Goal: Information Seeking & Learning: Learn about a topic

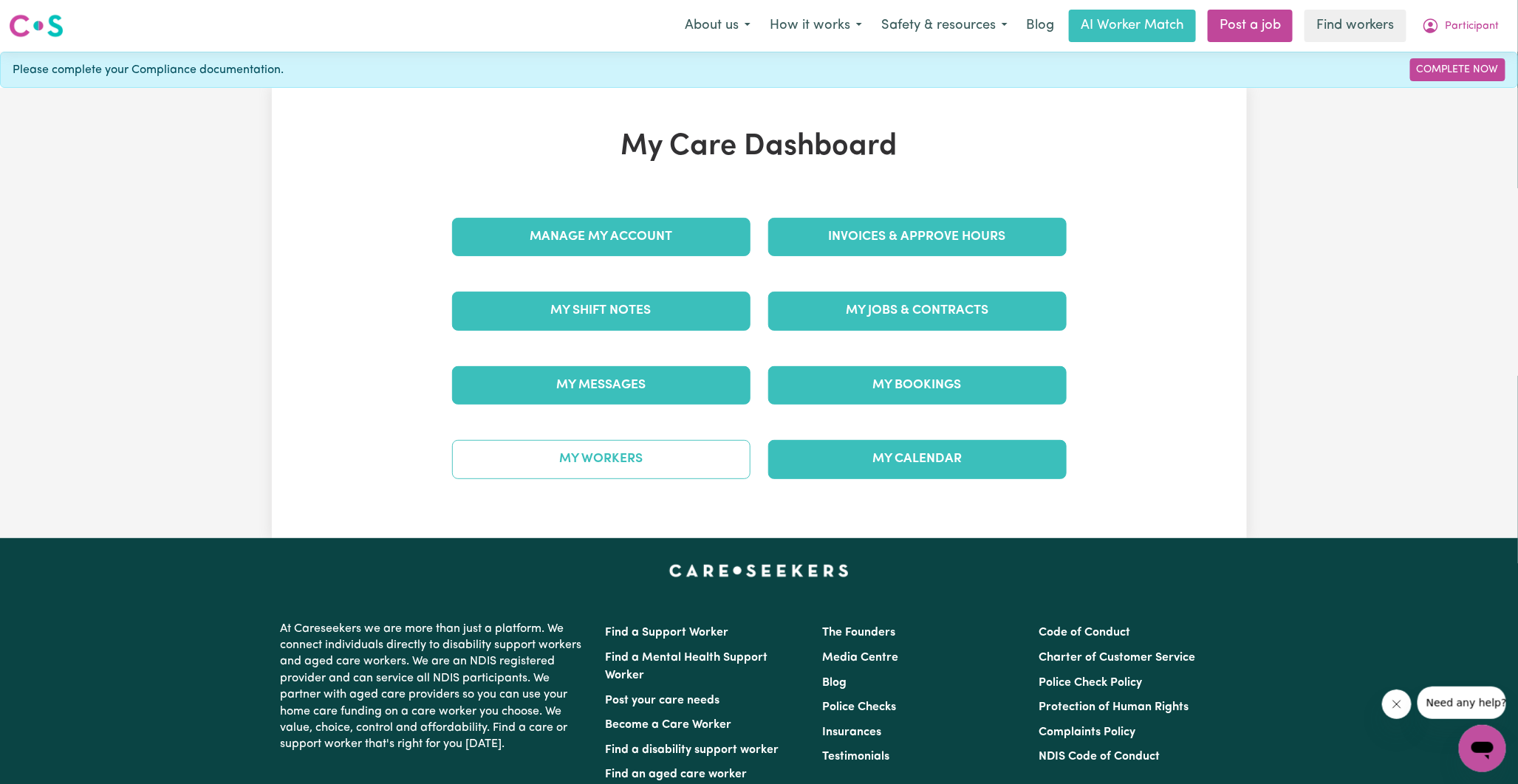
click at [636, 457] on link "My Workers" at bounding box center [601, 459] width 298 height 38
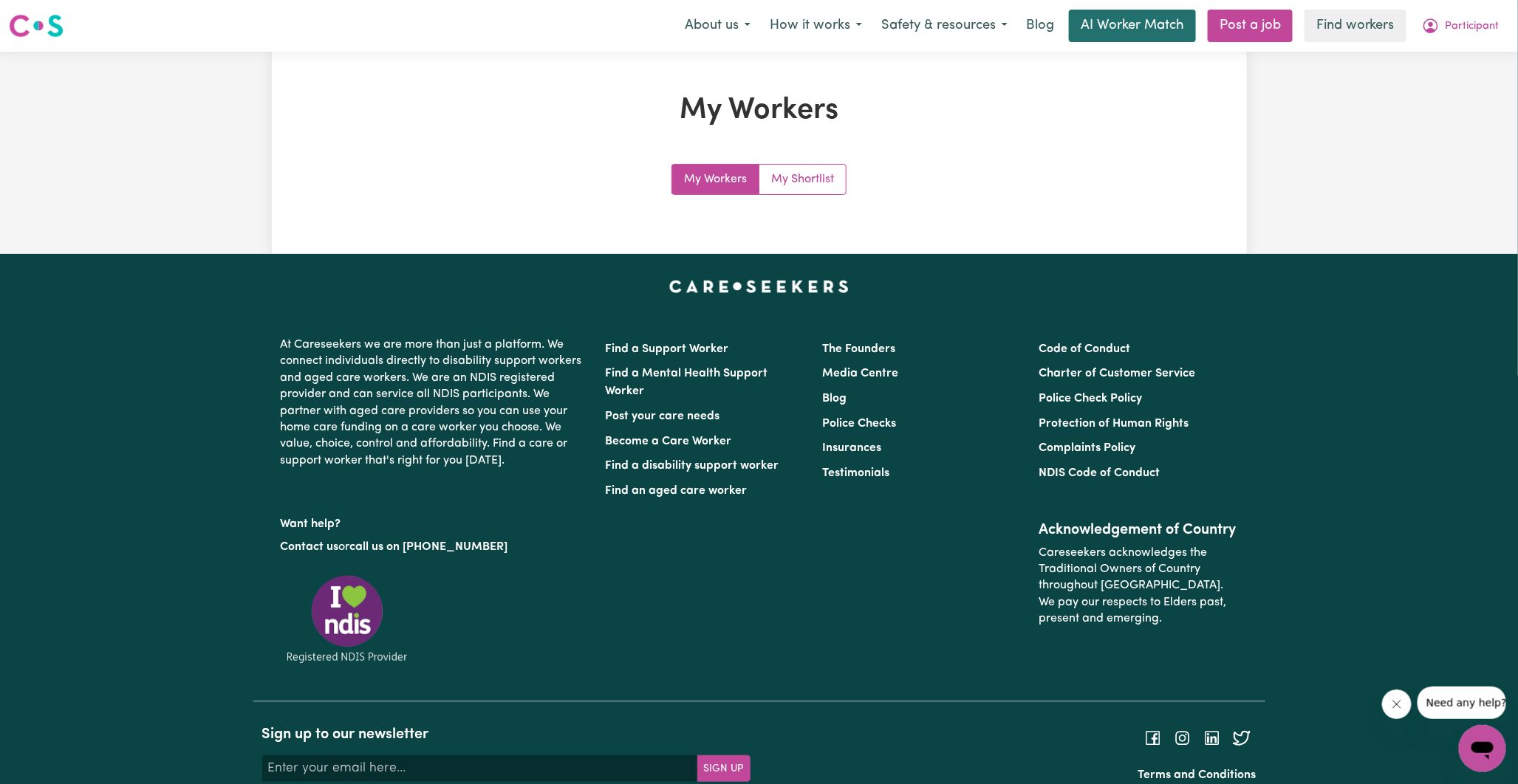
click at [1143, 24] on link "AI Worker Match" at bounding box center [1132, 25] width 127 height 33
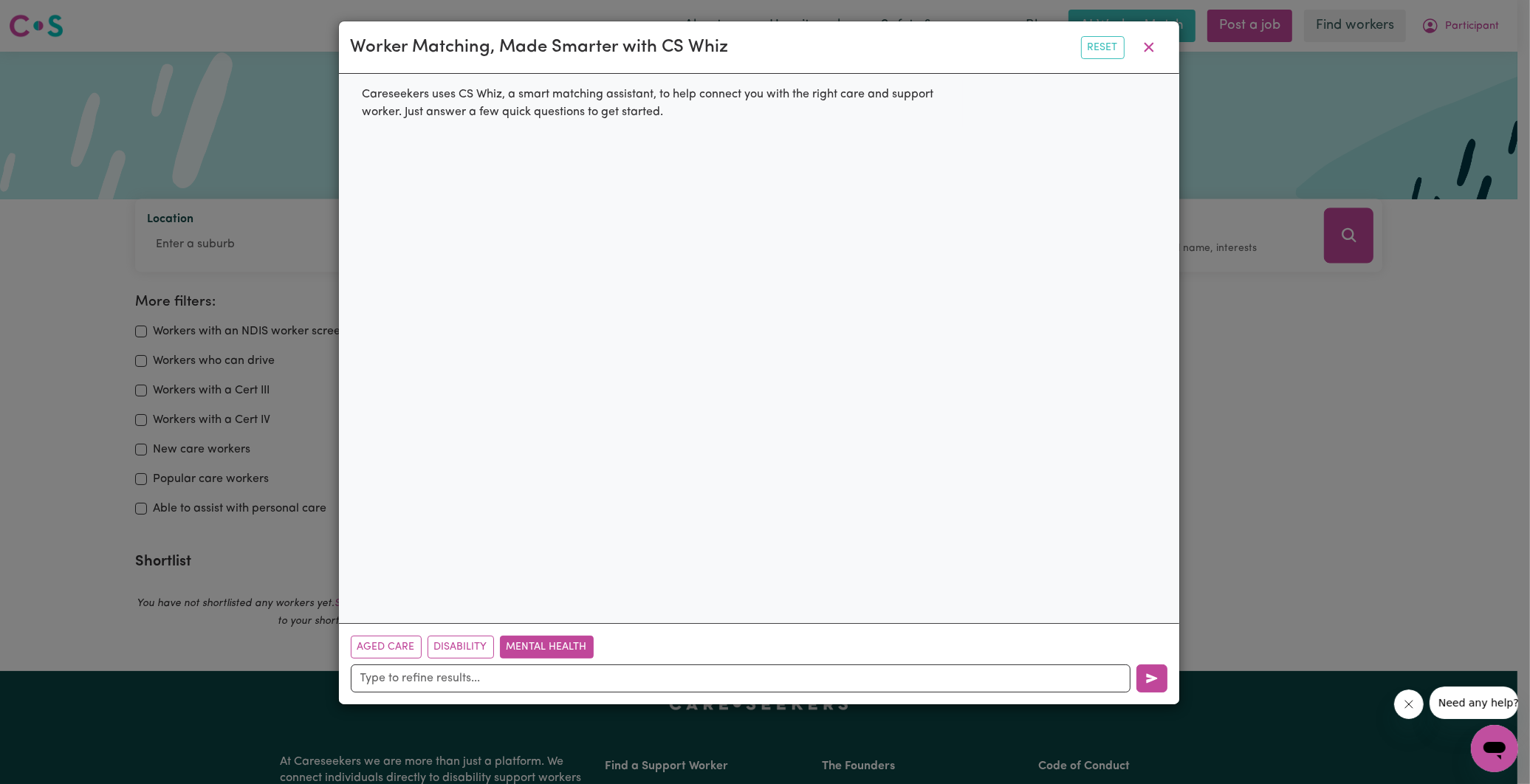
click at [523, 642] on button "Mental Health" at bounding box center [546, 647] width 94 height 23
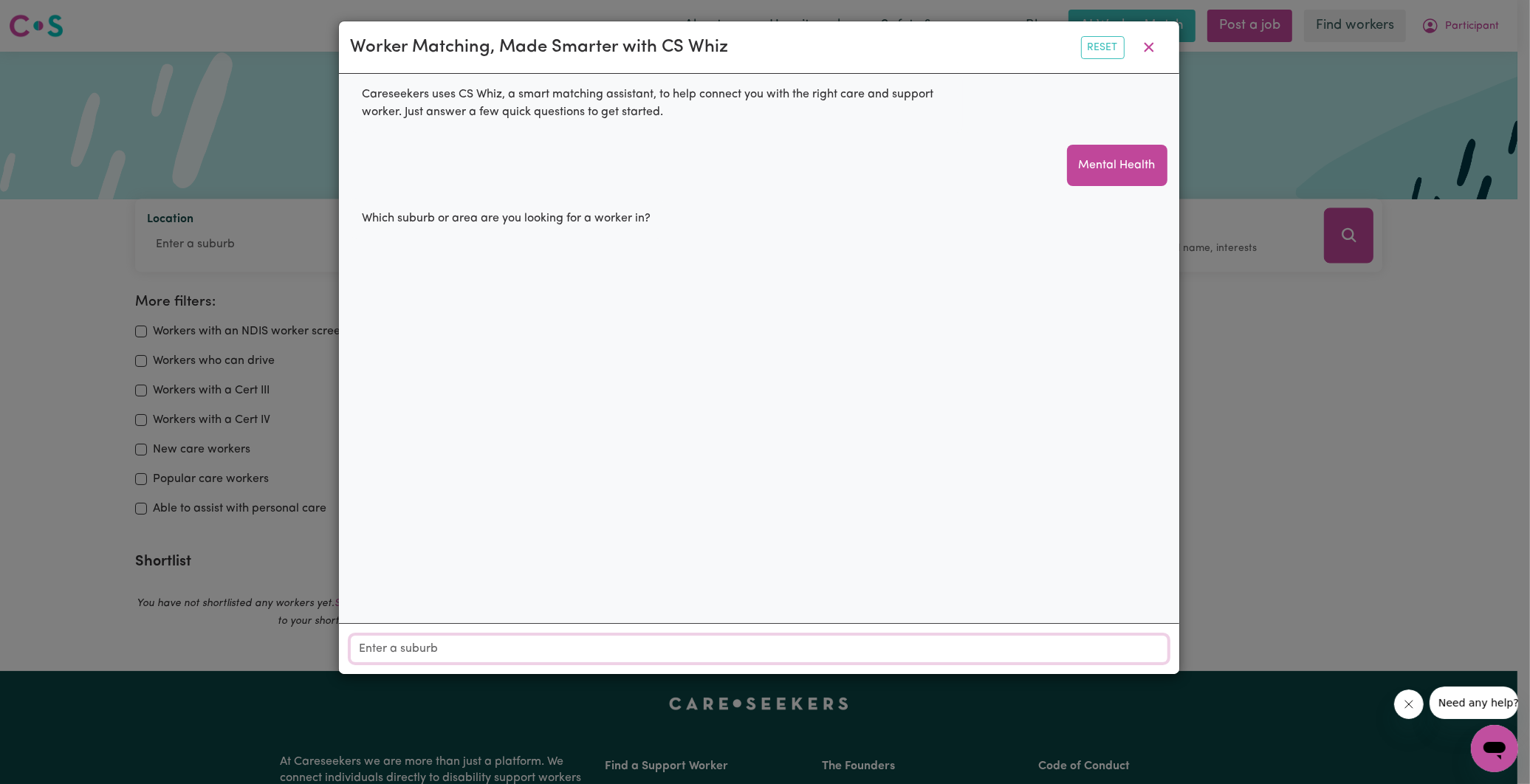
click at [486, 653] on input "Location" at bounding box center [759, 649] width 817 height 27
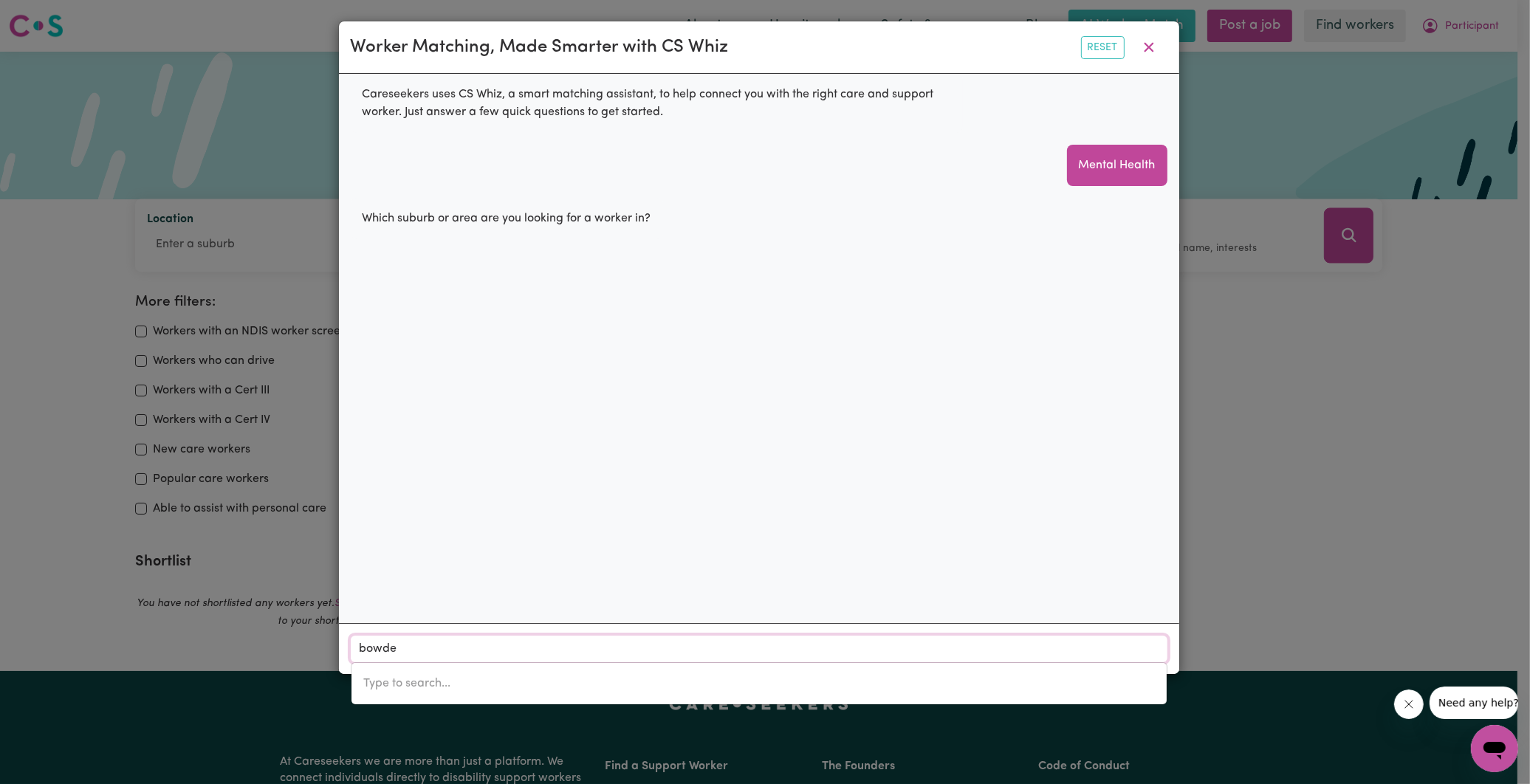
type input "[PERSON_NAME]"
type input "[GEOGRAPHIC_DATA], [GEOGRAPHIC_DATA], 5007"
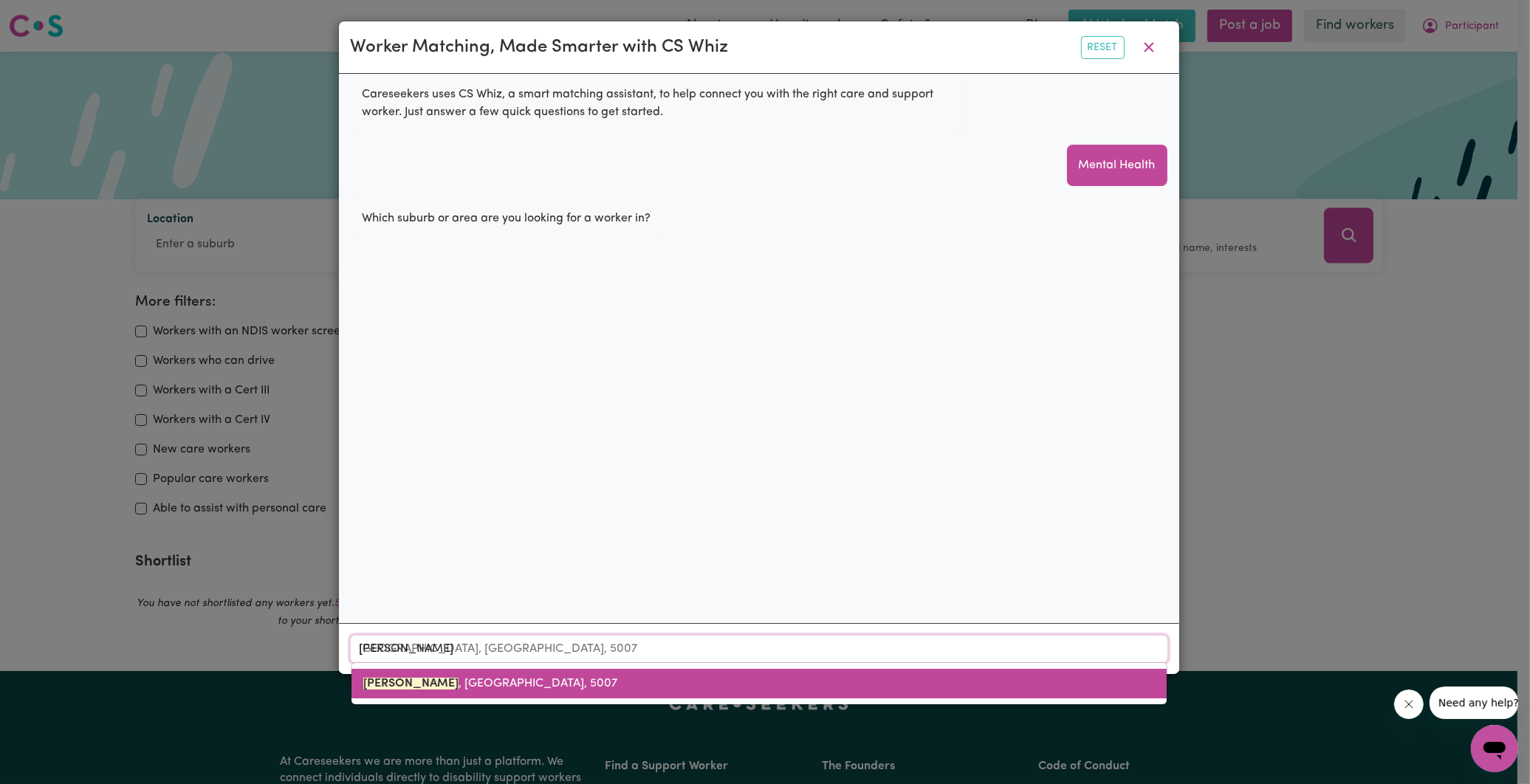
click at [439, 680] on span "[GEOGRAPHIC_DATA] , [GEOGRAPHIC_DATA], 5007" at bounding box center [490, 683] width 255 height 12
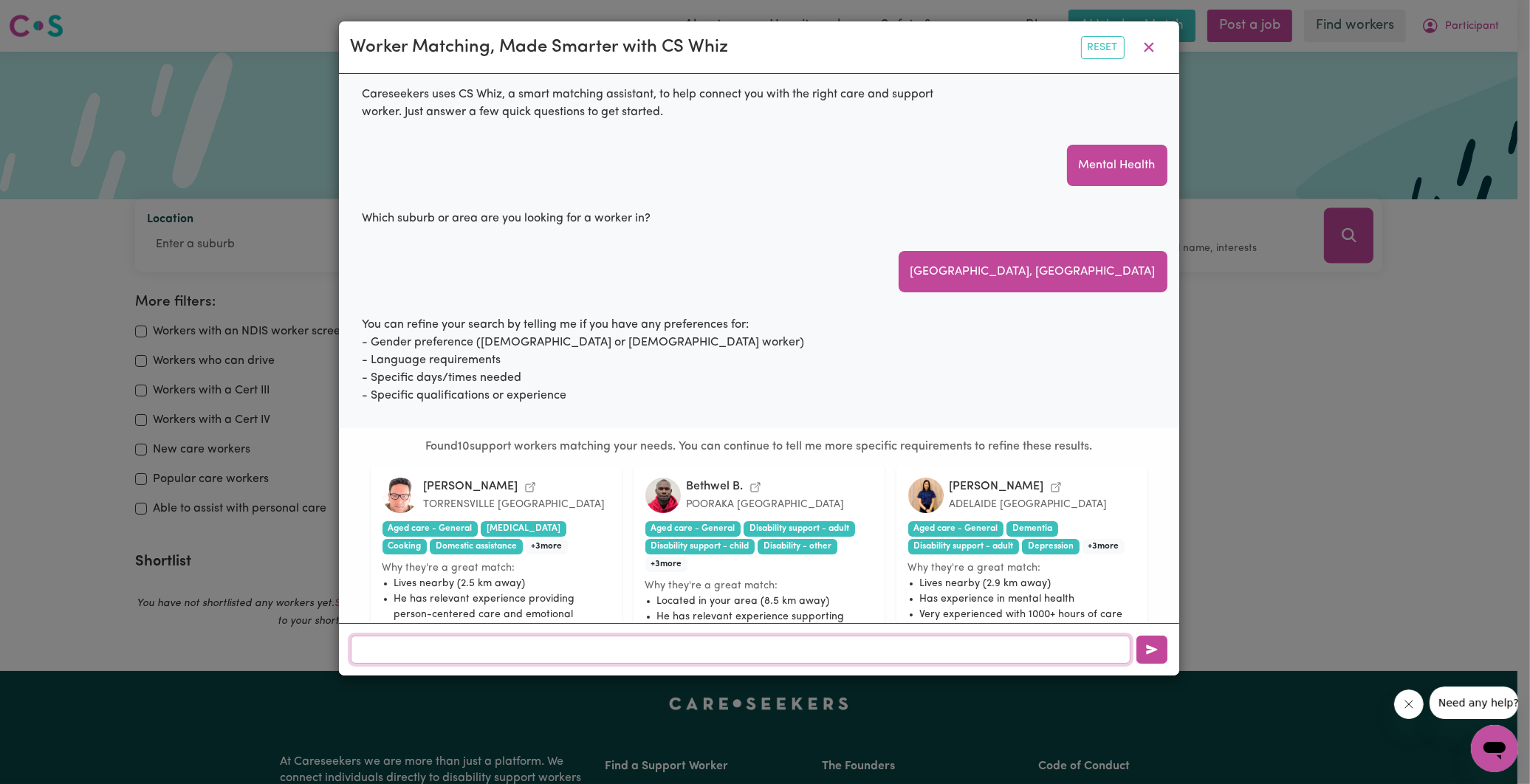
click at [449, 644] on input "text" at bounding box center [740, 650] width 780 height 28
type input "[DEMOGRAPHIC_DATA] worker"
click at [1150, 653] on icon "button" at bounding box center [1152, 650] width 11 height 9
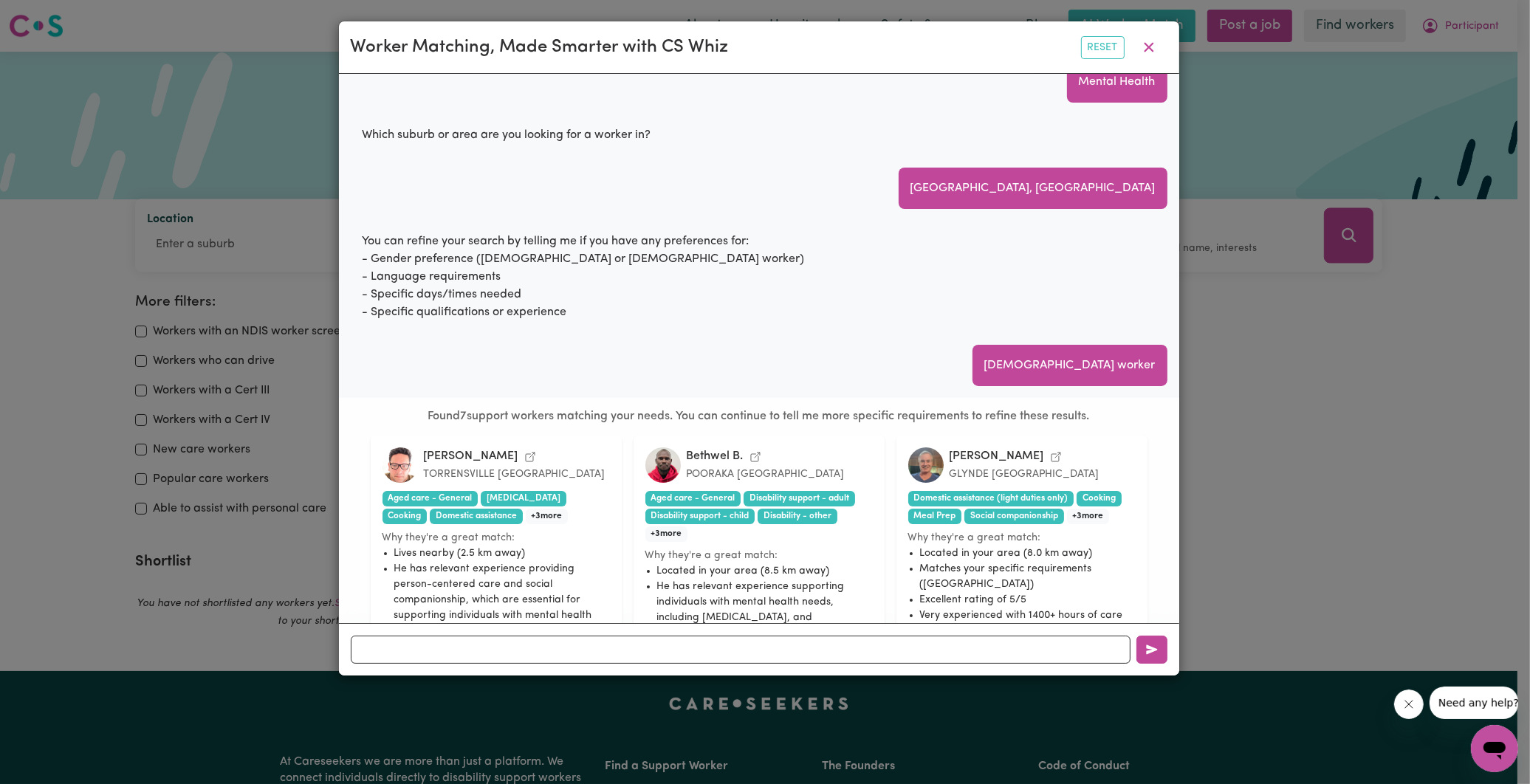
scroll to position [164, 0]
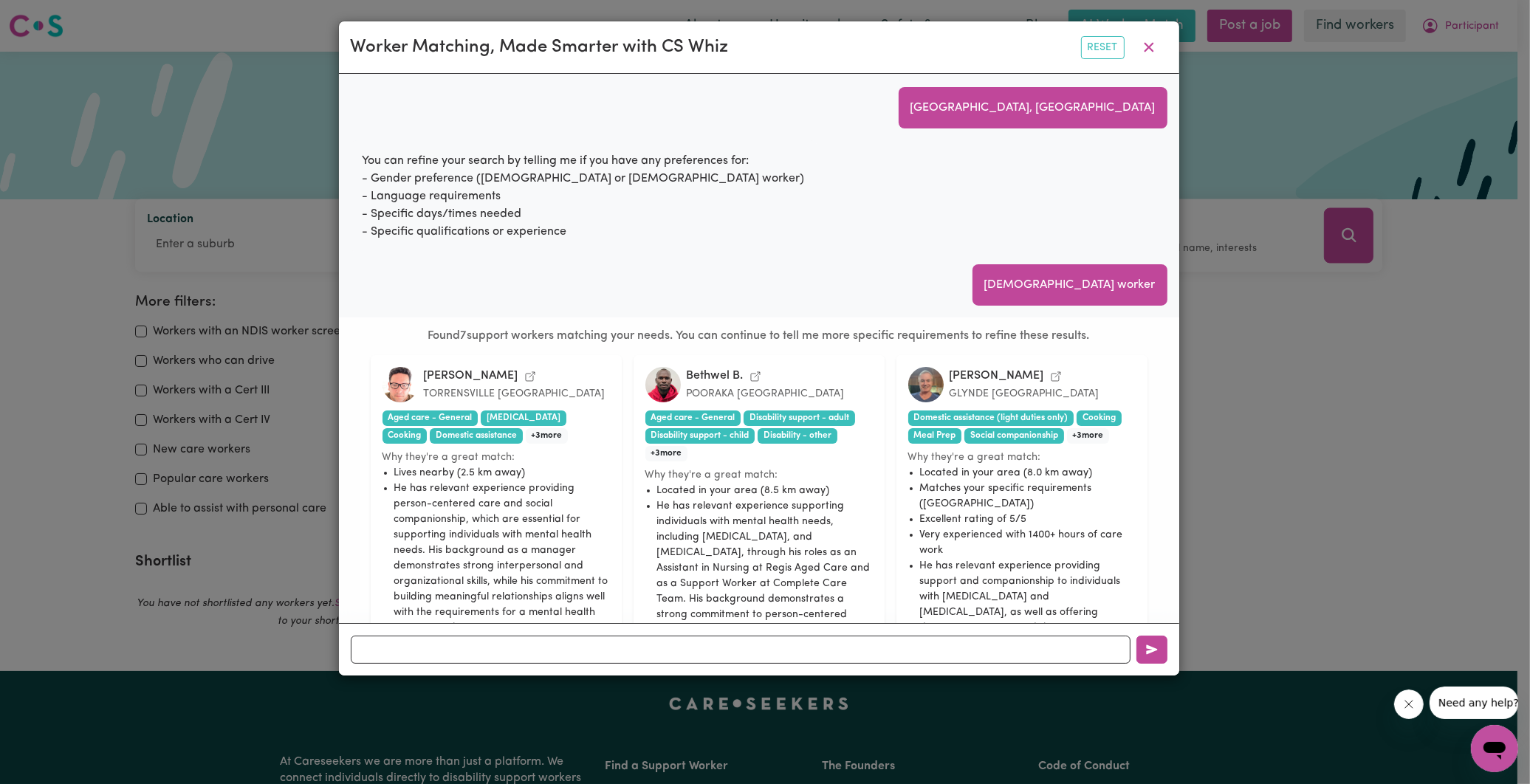
click at [1051, 375] on icon "View David S.'s profile" at bounding box center [1056, 377] width 12 height 12
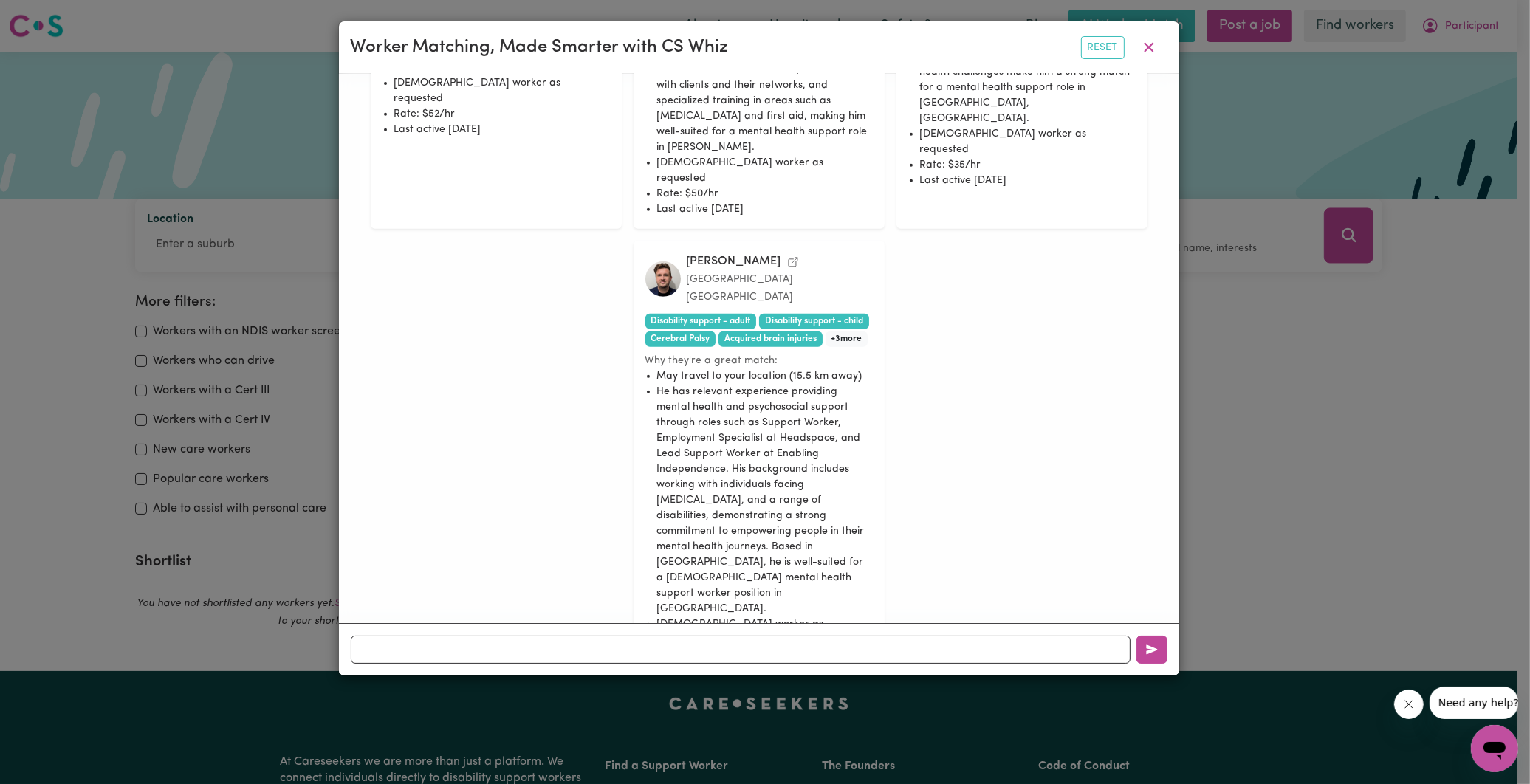
scroll to position [1234, 0]
click at [740, 722] on button "Yes, email me" at bounding box center [731, 734] width 103 height 23
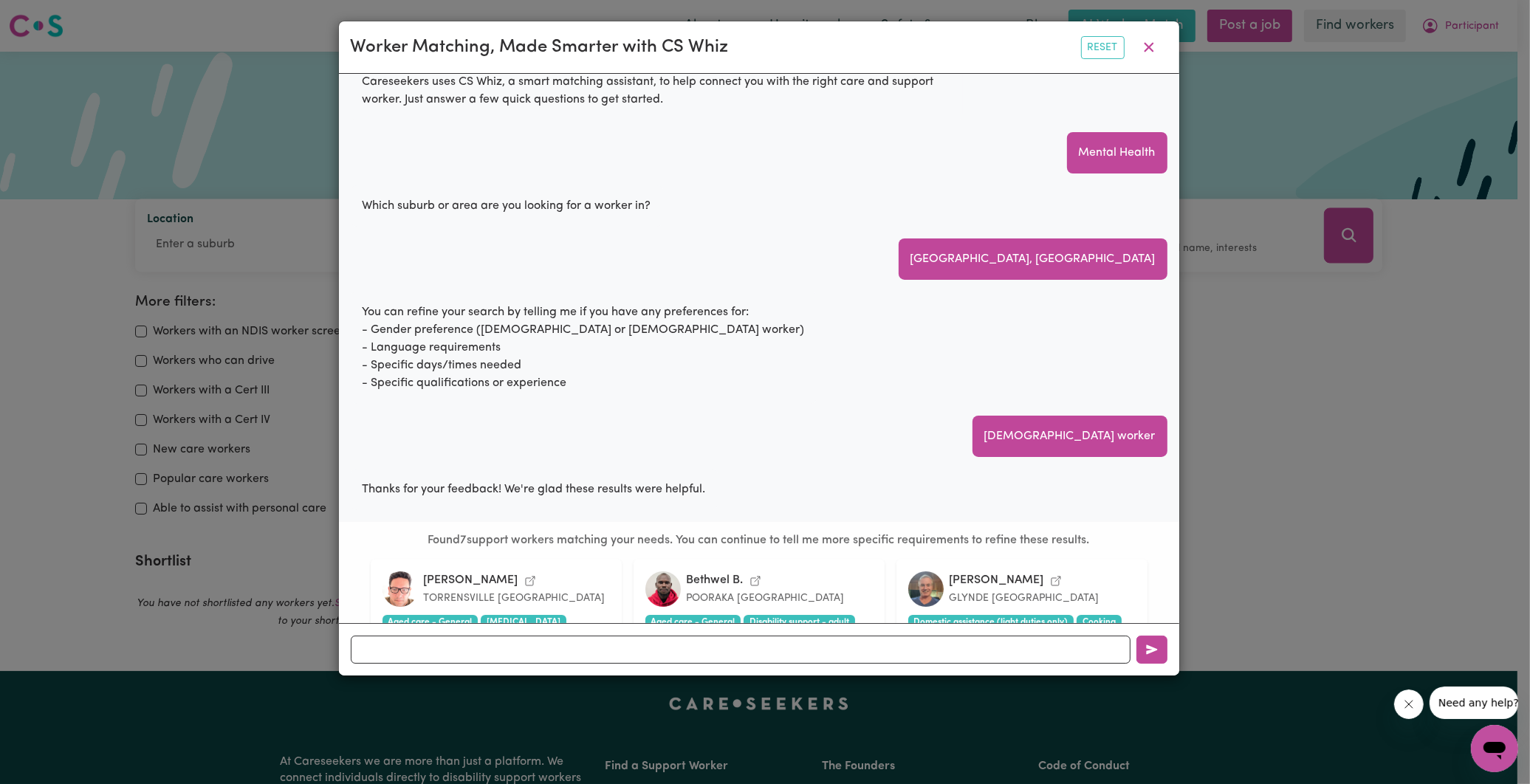
scroll to position [4, 0]
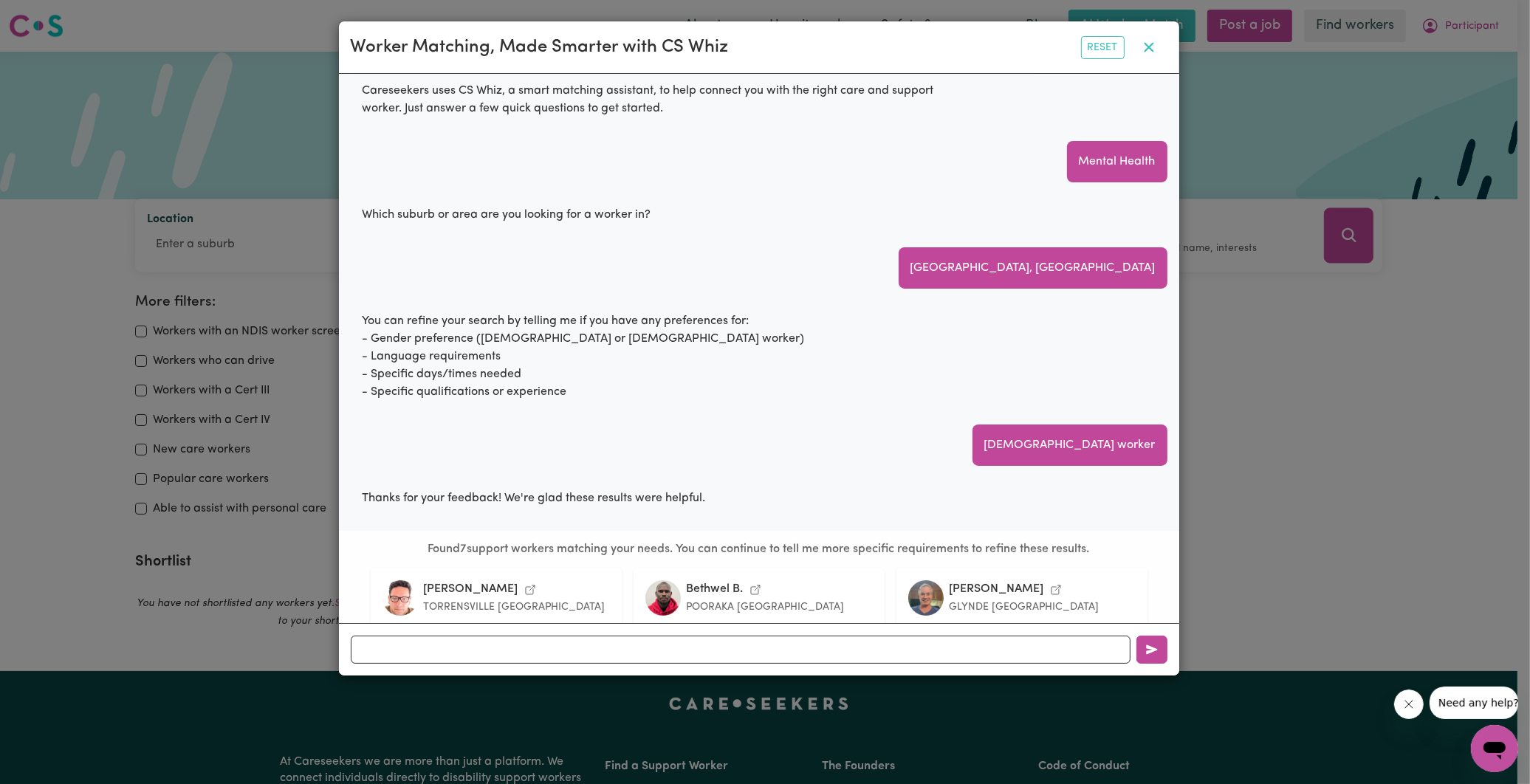
click at [1150, 48] on icon "button" at bounding box center [1149, 48] width 9 height 9
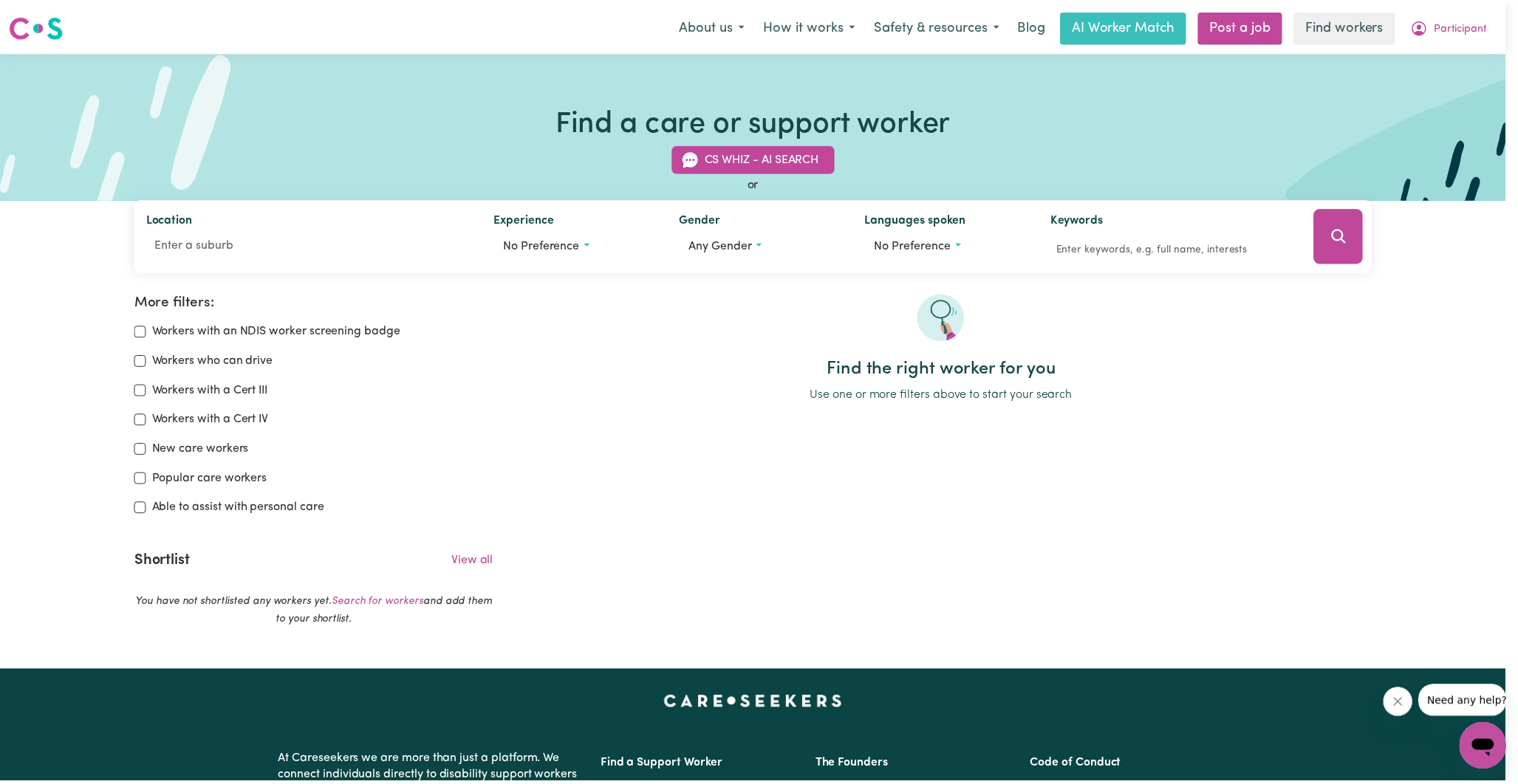
scroll to position [0, 0]
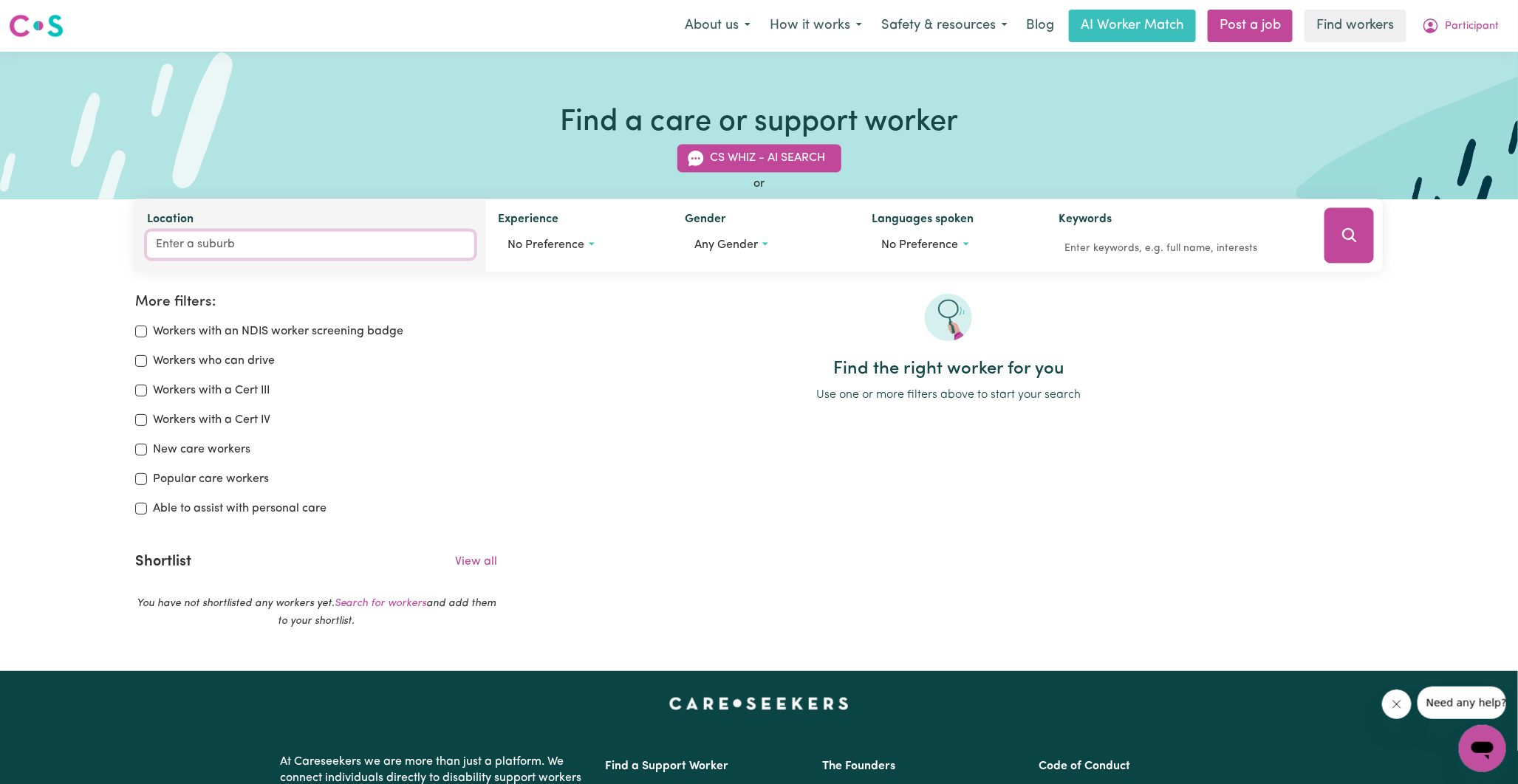
click at [250, 251] on input "Location" at bounding box center [310, 245] width 327 height 27
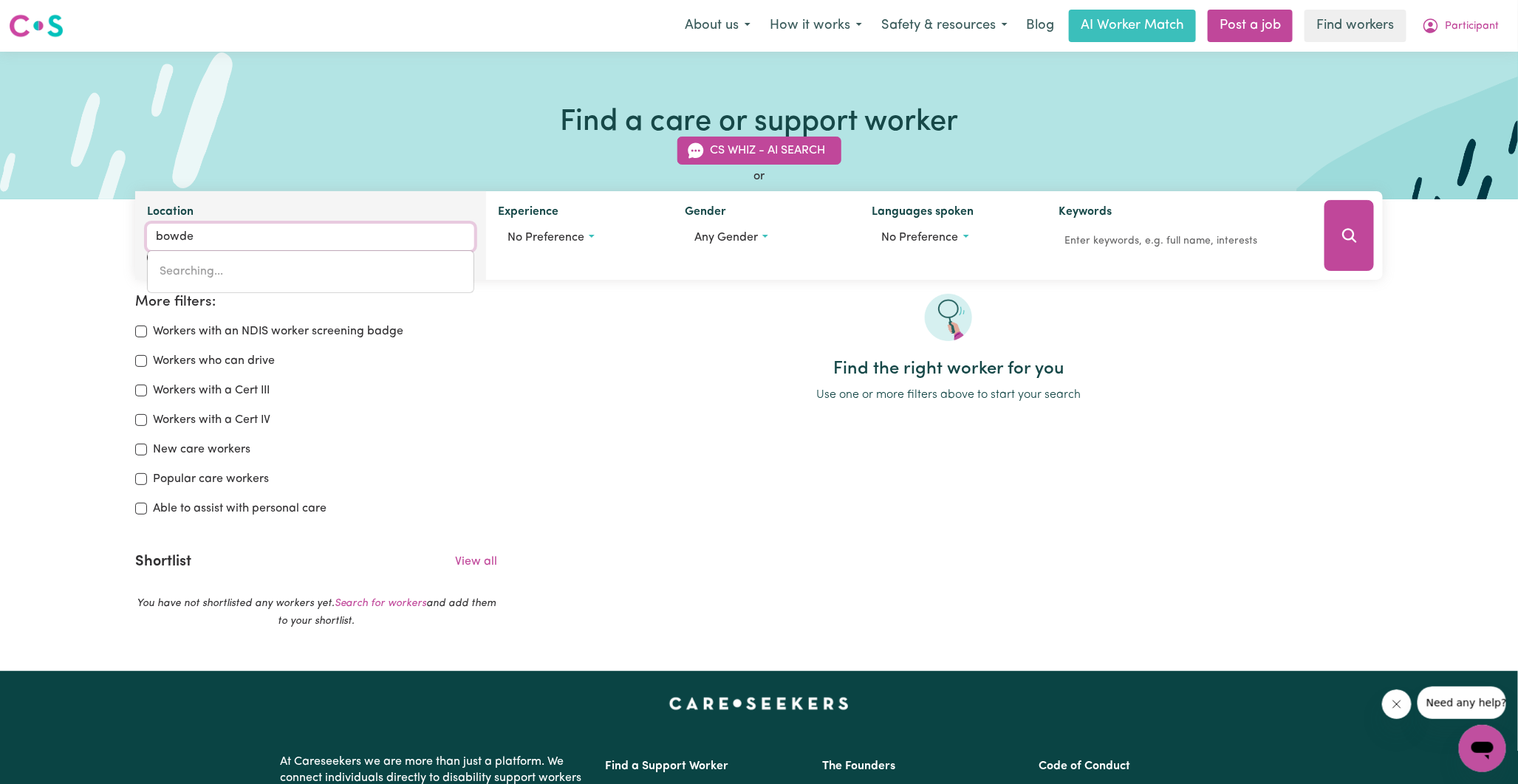
type input "[PERSON_NAME]"
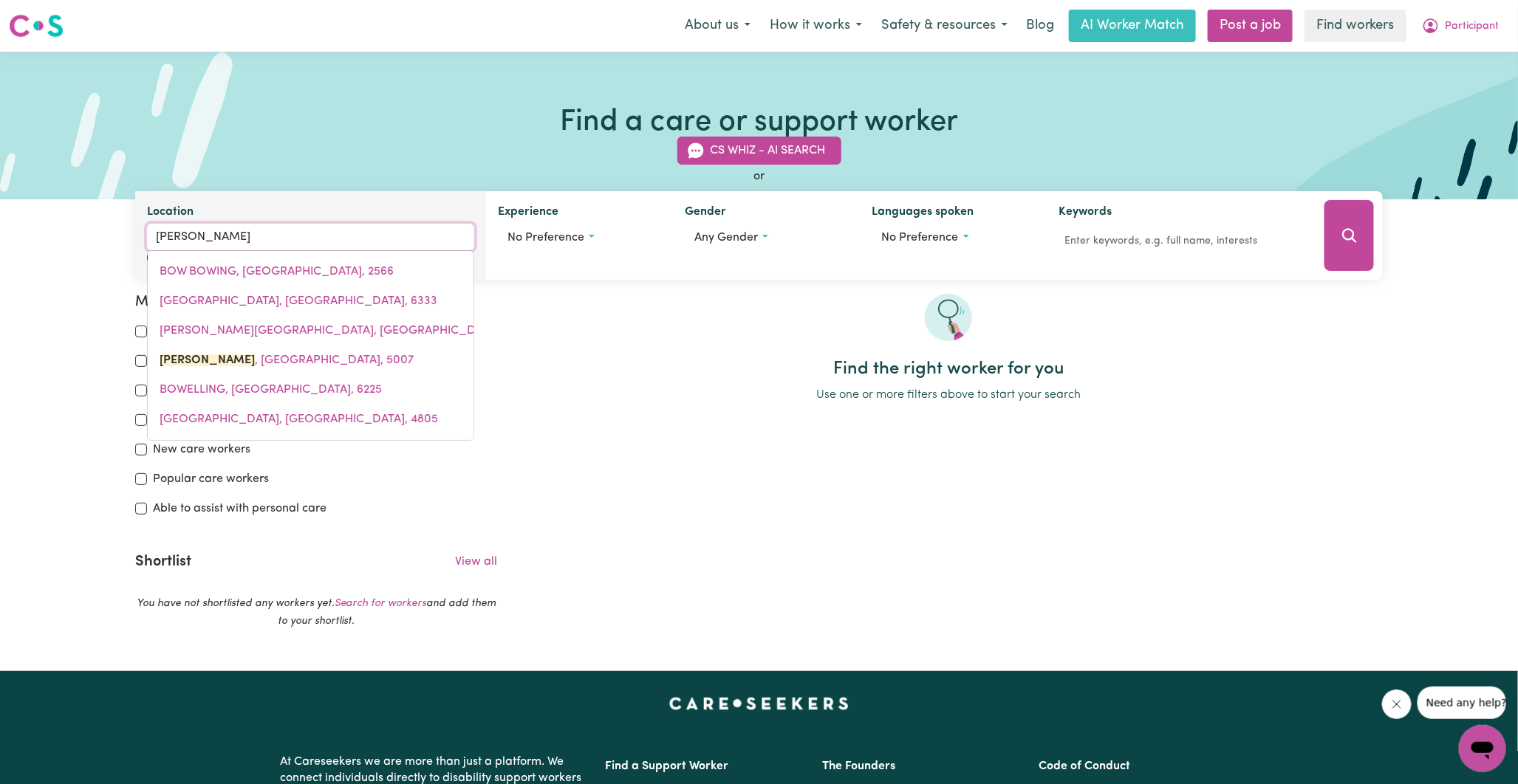
type input "[GEOGRAPHIC_DATA], [GEOGRAPHIC_DATA], 5007"
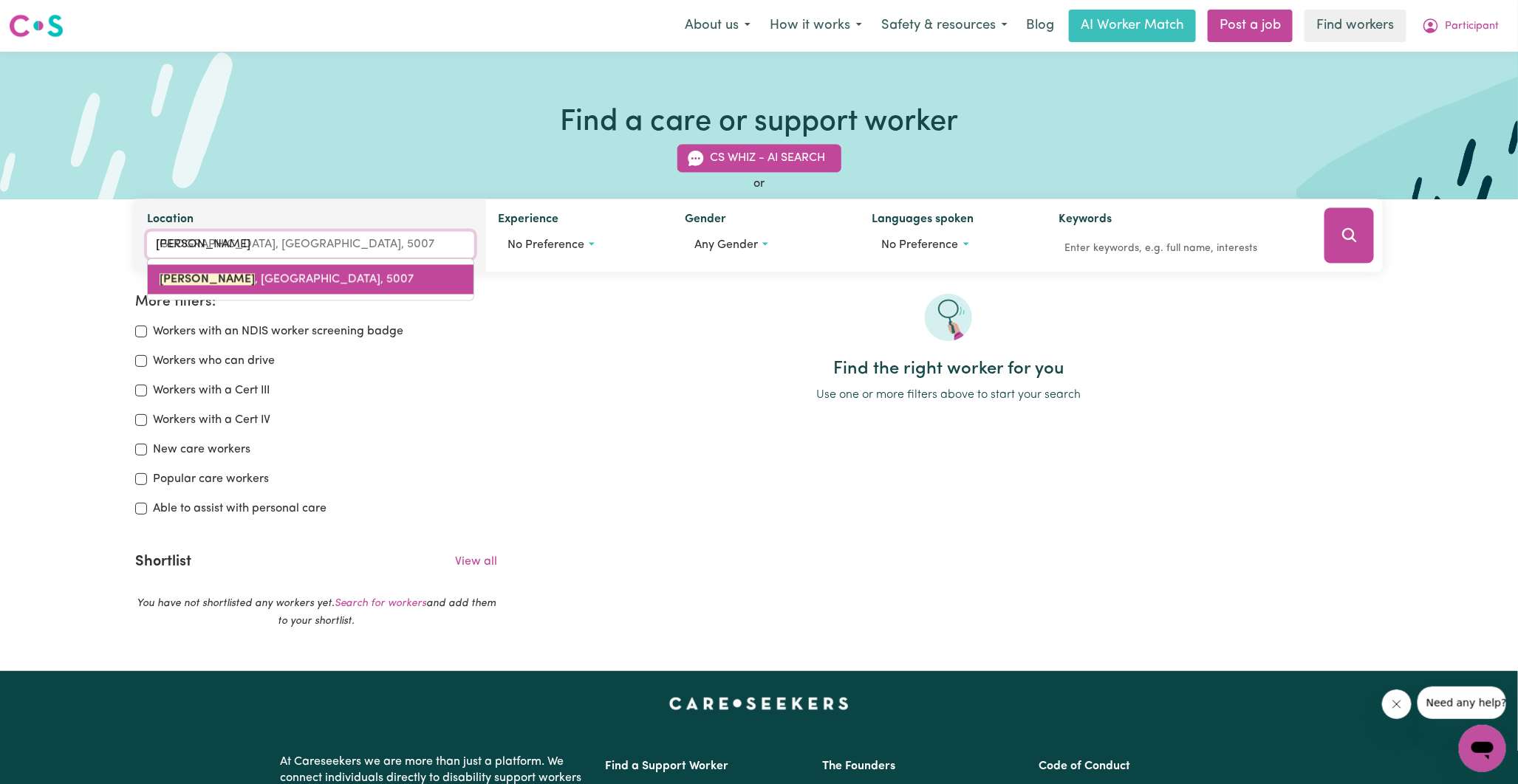
click at [247, 274] on span "[GEOGRAPHIC_DATA] , [GEOGRAPHIC_DATA], 5007" at bounding box center [286, 280] width 255 height 12
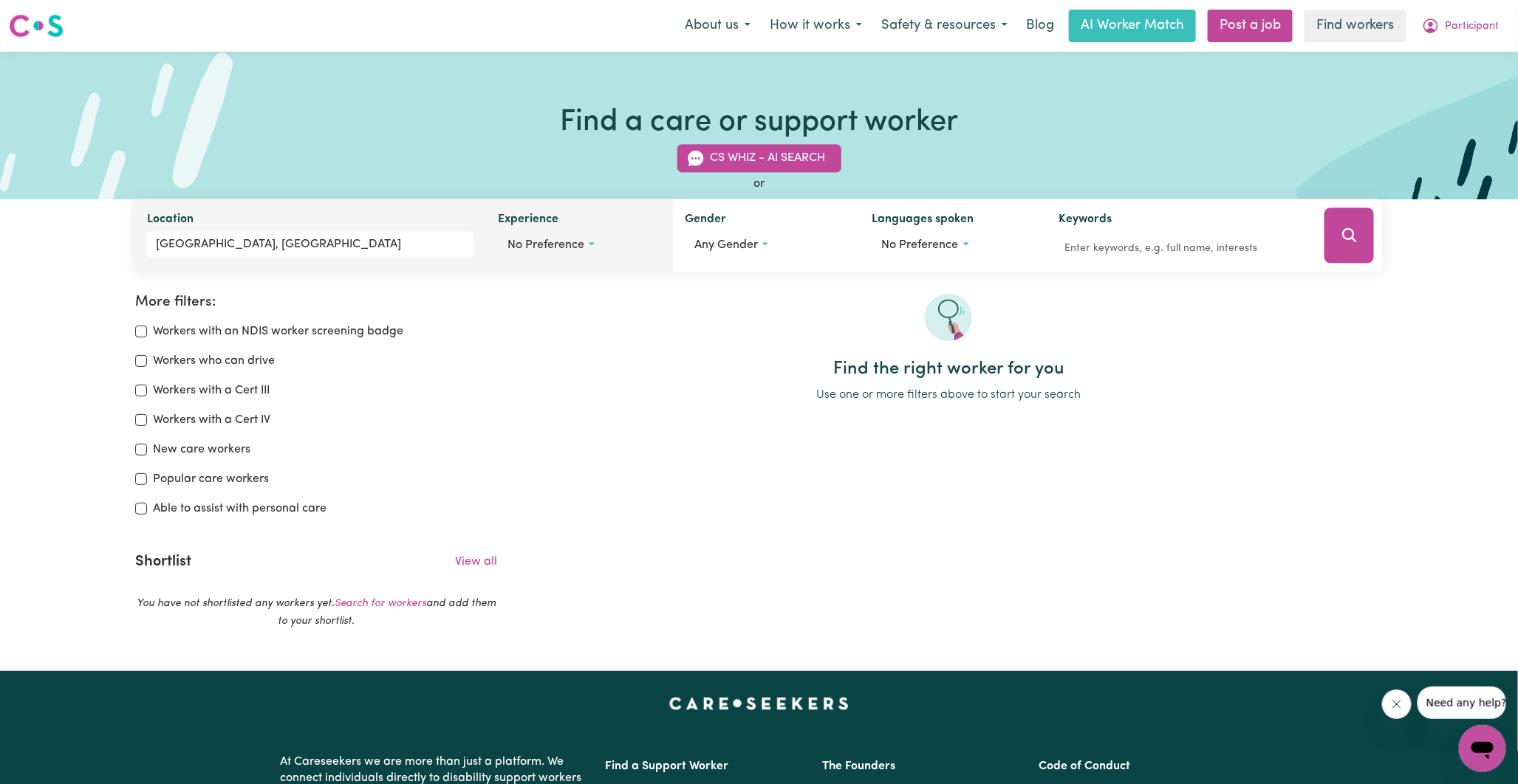
click at [571, 245] on span "No preference" at bounding box center [545, 245] width 76 height 12
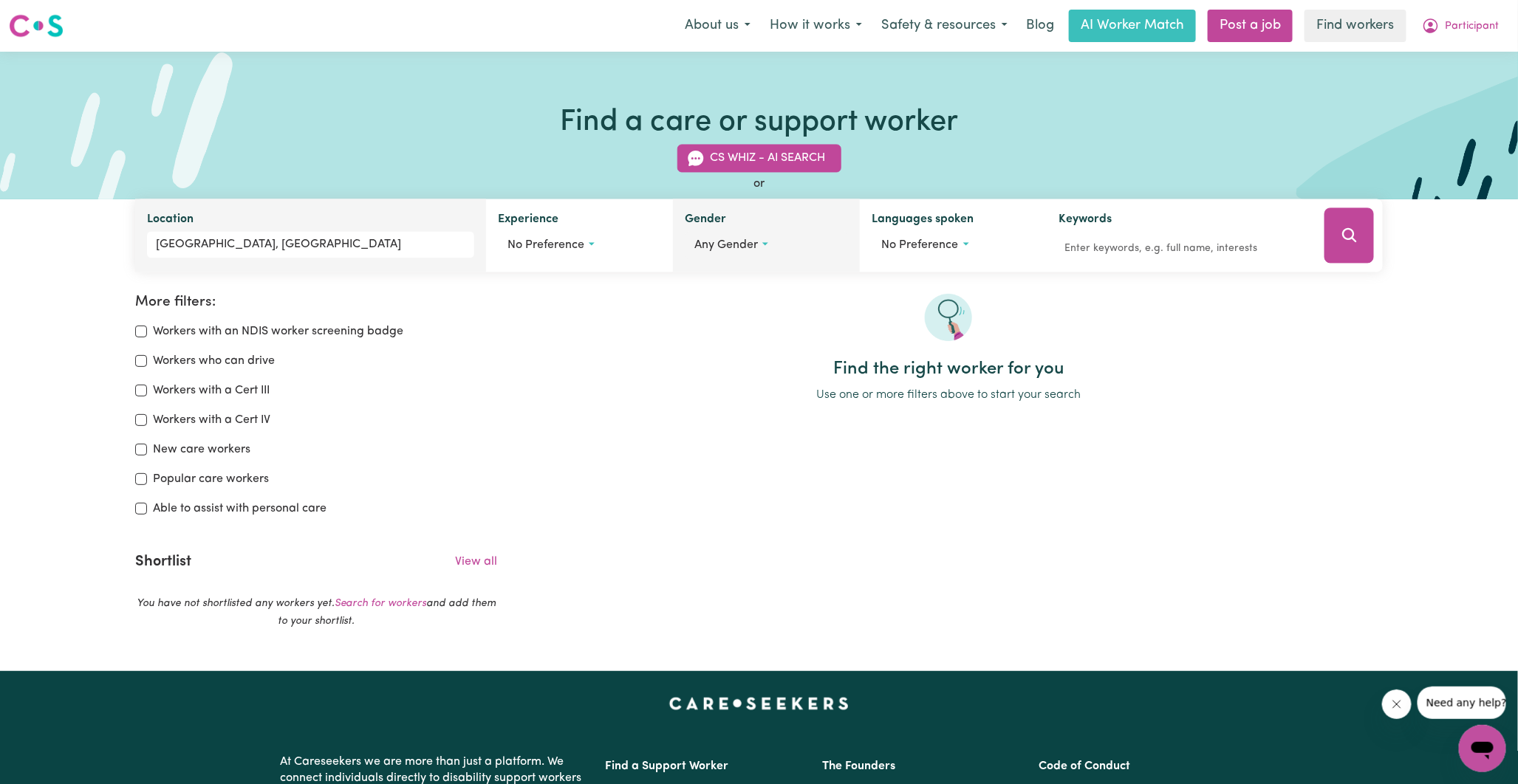
click at [728, 247] on span "Any gender" at bounding box center [726, 245] width 63 height 12
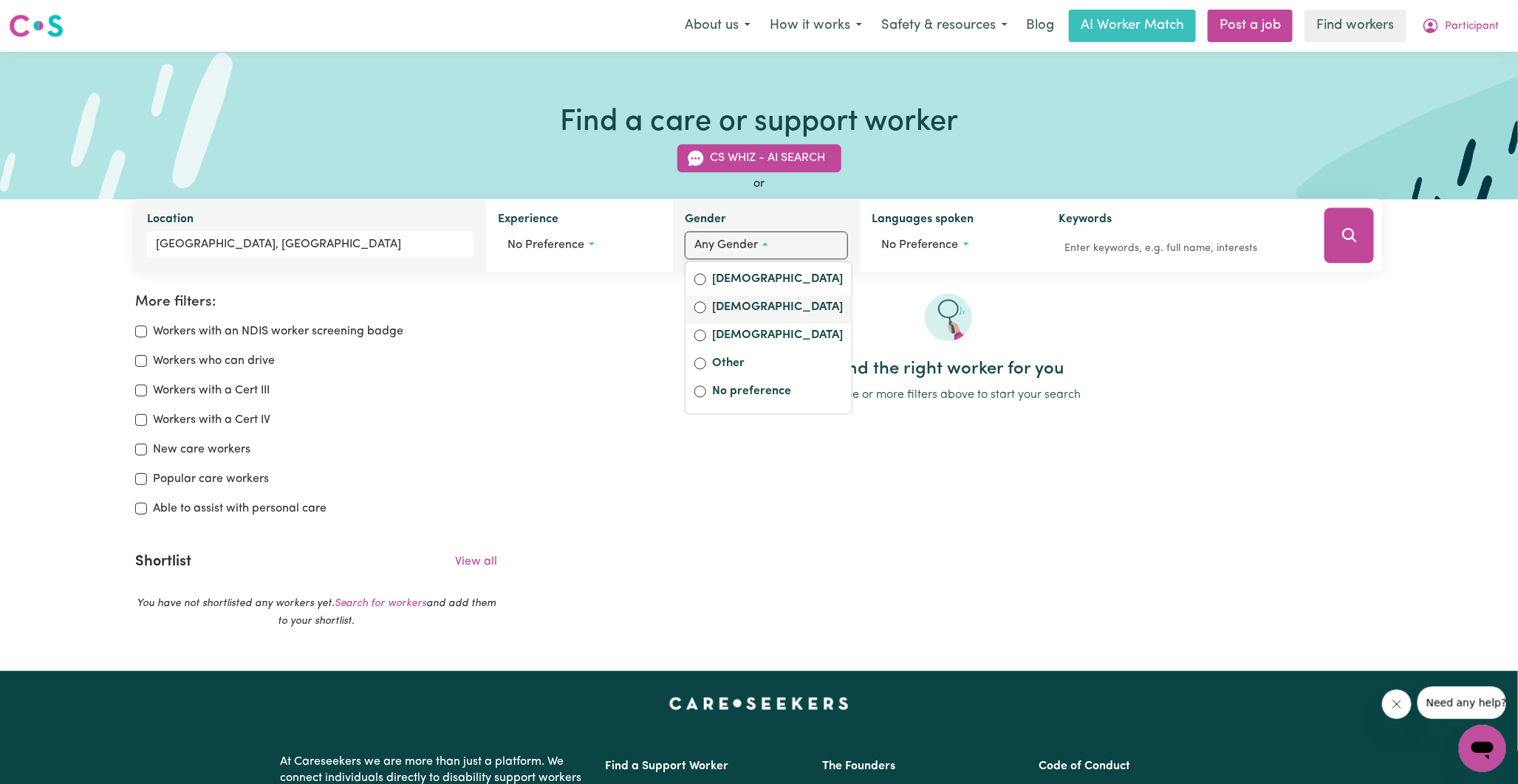
click at [714, 309] on label "[DEMOGRAPHIC_DATA]" at bounding box center [778, 309] width 131 height 21
click at [706, 309] on input "[DEMOGRAPHIC_DATA]" at bounding box center [700, 308] width 12 height 12
radio input "true"
drag, startPoint x: 1109, startPoint y: 283, endPoint x: 1190, endPoint y: 282, distance: 81.0
click at [1110, 283] on div "More filters: Workers with an NDIS worker screening badge Workers who can drive…" at bounding box center [759, 453] width 1518 height 413
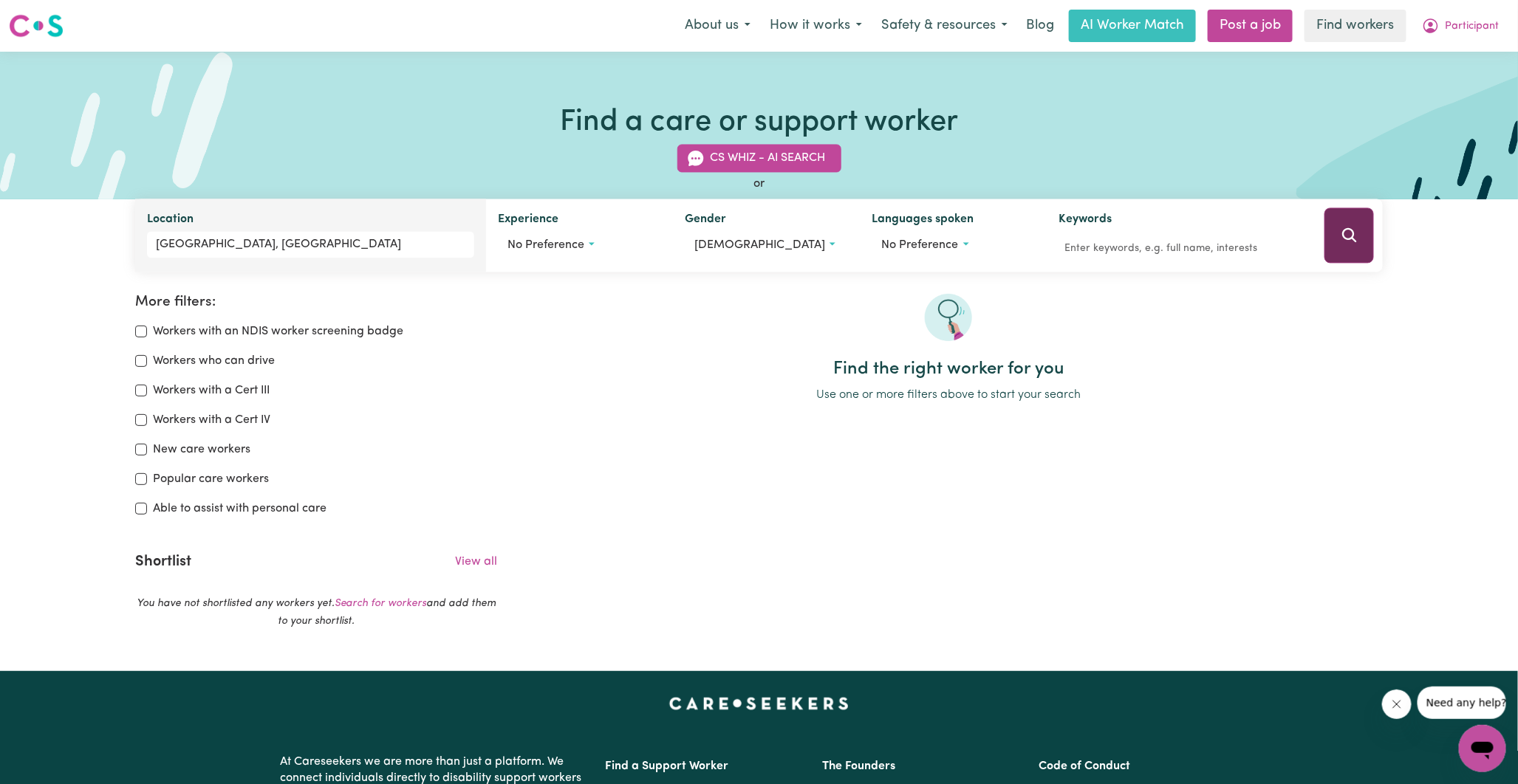
click at [1340, 250] on button "Search" at bounding box center [1348, 235] width 48 height 55
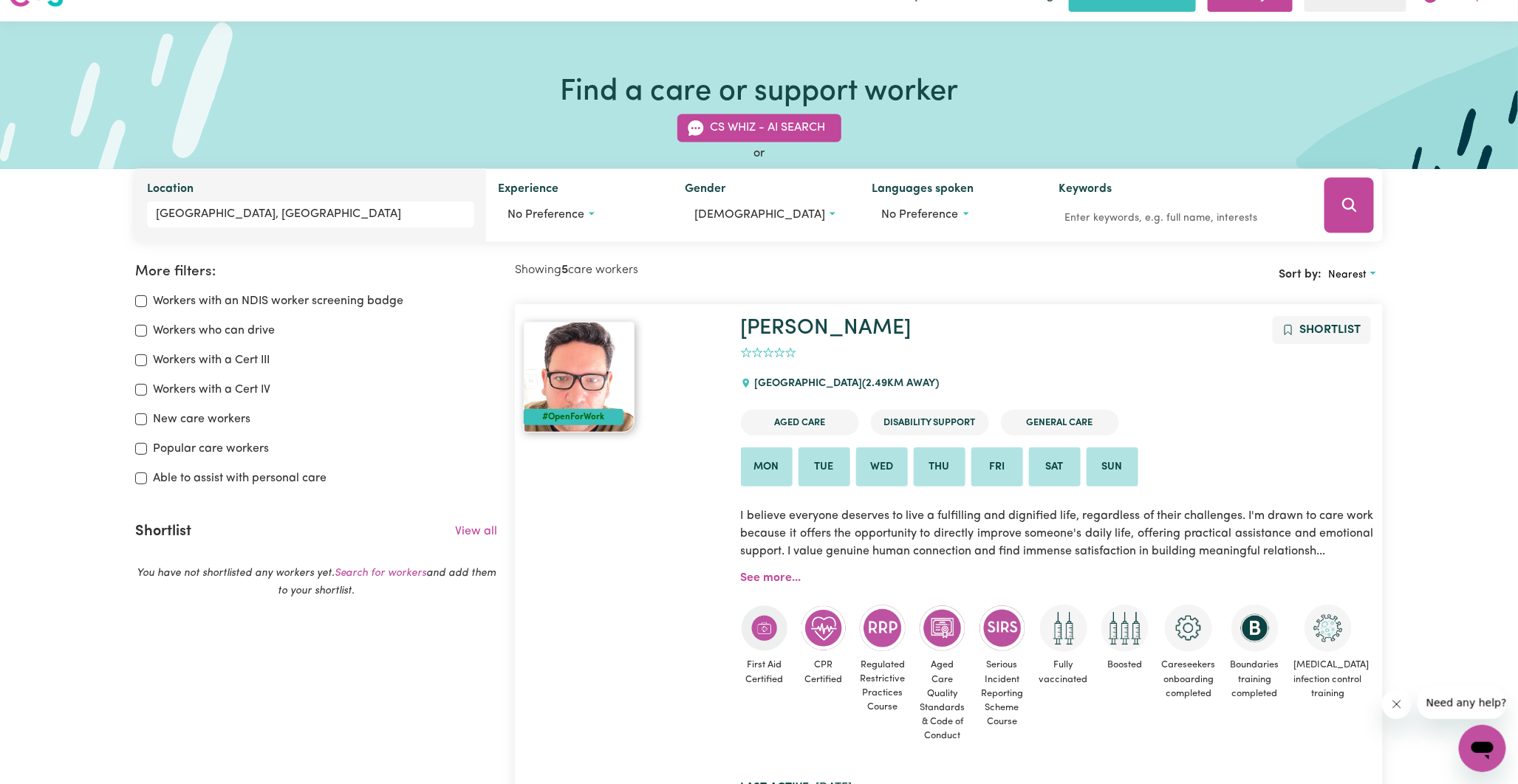
scroll to position [1, 0]
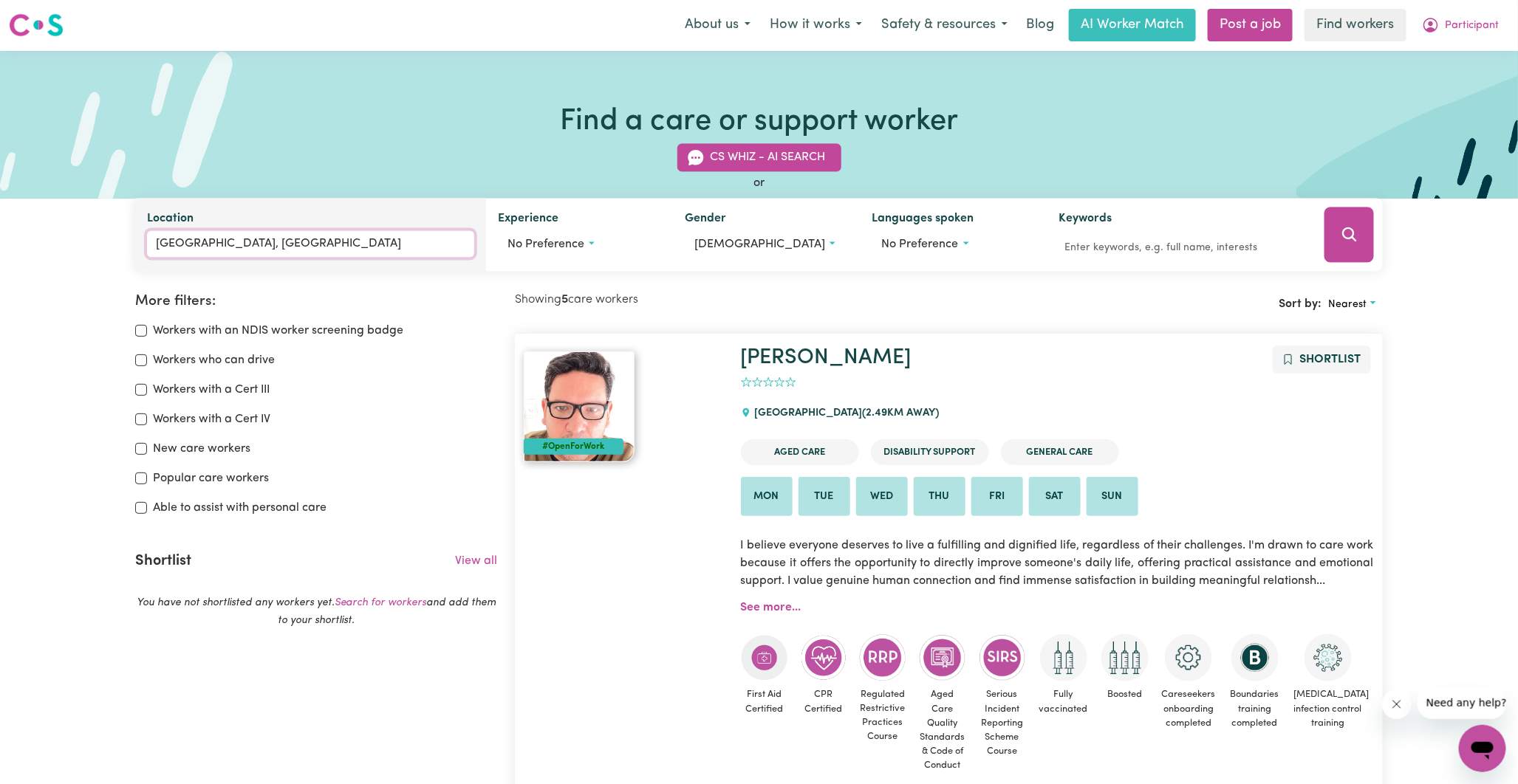
type input "[GEOGRAPHIC_DATA], [GEOGRAPHIC_DATA], 5007"
click at [320, 244] on input "[GEOGRAPHIC_DATA], [GEOGRAPHIC_DATA]" at bounding box center [310, 244] width 327 height 27
click at [322, 274] on span "[GEOGRAPHIC_DATA], [GEOGRAPHIC_DATA] , 5007" at bounding box center [299, 279] width 280 height 12
type input "[GEOGRAPHIC_DATA], [GEOGRAPHIC_DATA], 5007"
click at [1343, 240] on icon "Search" at bounding box center [1349, 234] width 18 height 18
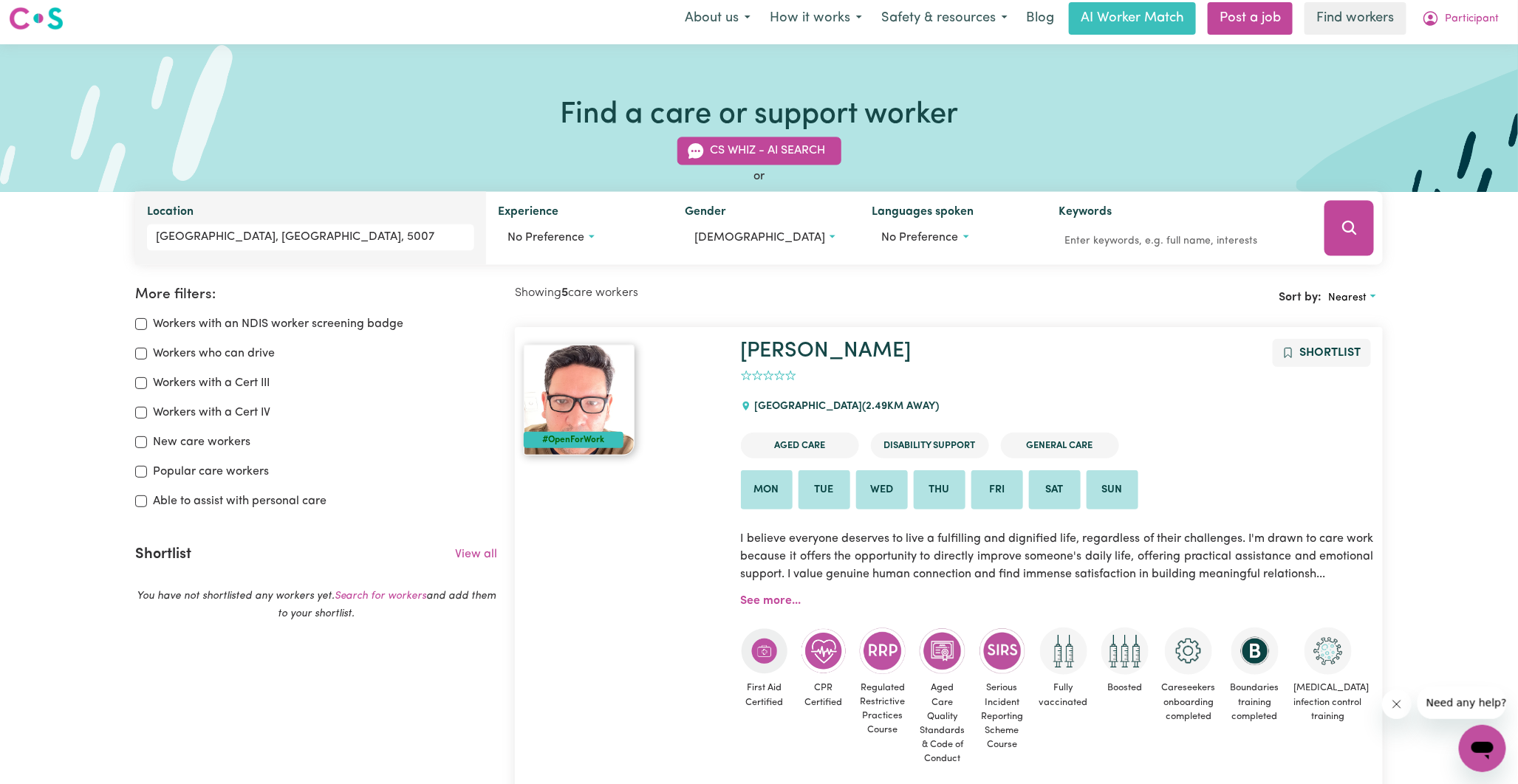
scroll to position [0, 0]
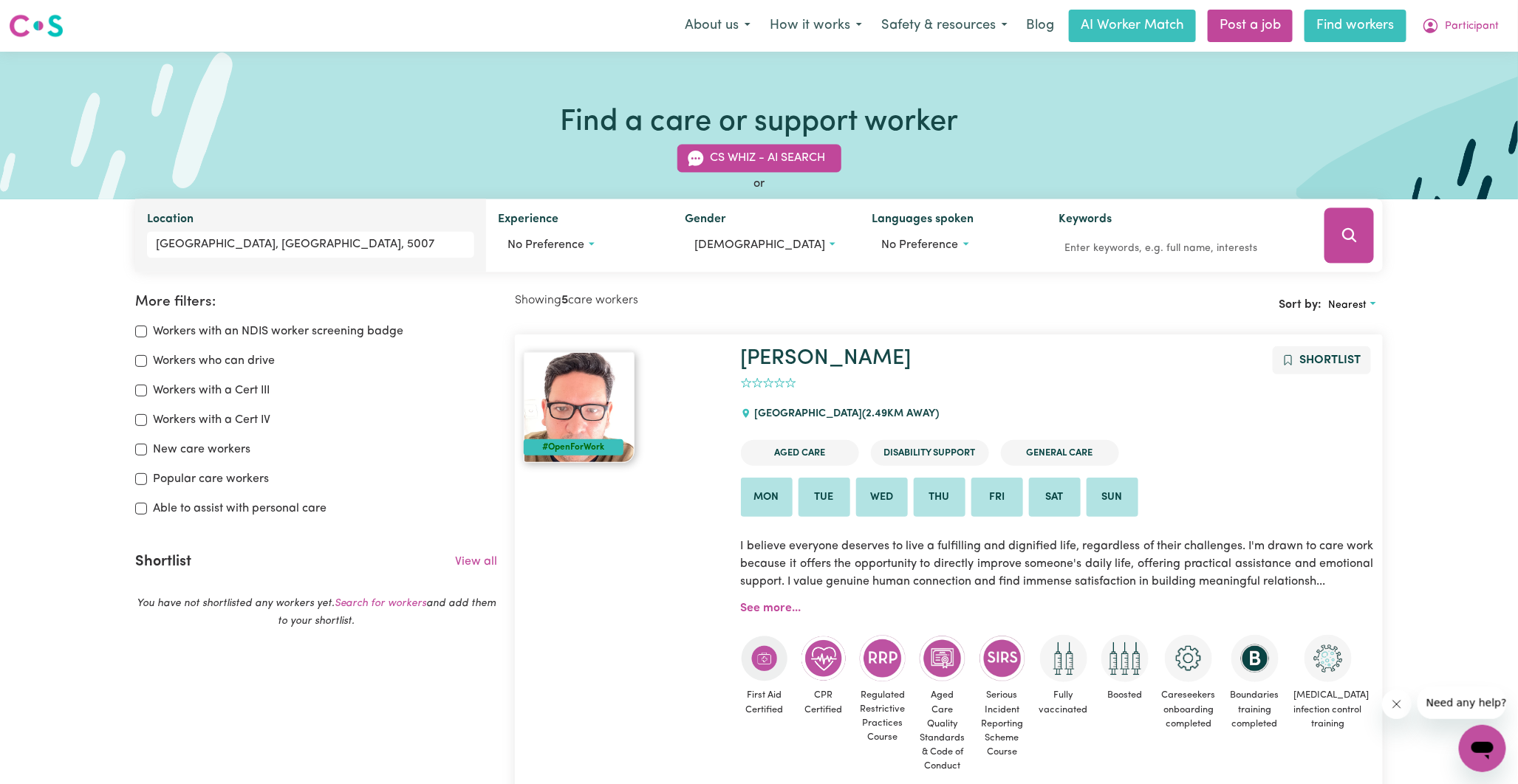
click at [1328, 31] on link "Find workers" at bounding box center [1355, 25] width 102 height 33
click at [1342, 34] on link "Find workers" at bounding box center [1355, 25] width 102 height 33
click at [356, 241] on input "[GEOGRAPHIC_DATA], [GEOGRAPHIC_DATA], 5007" at bounding box center [310, 245] width 327 height 27
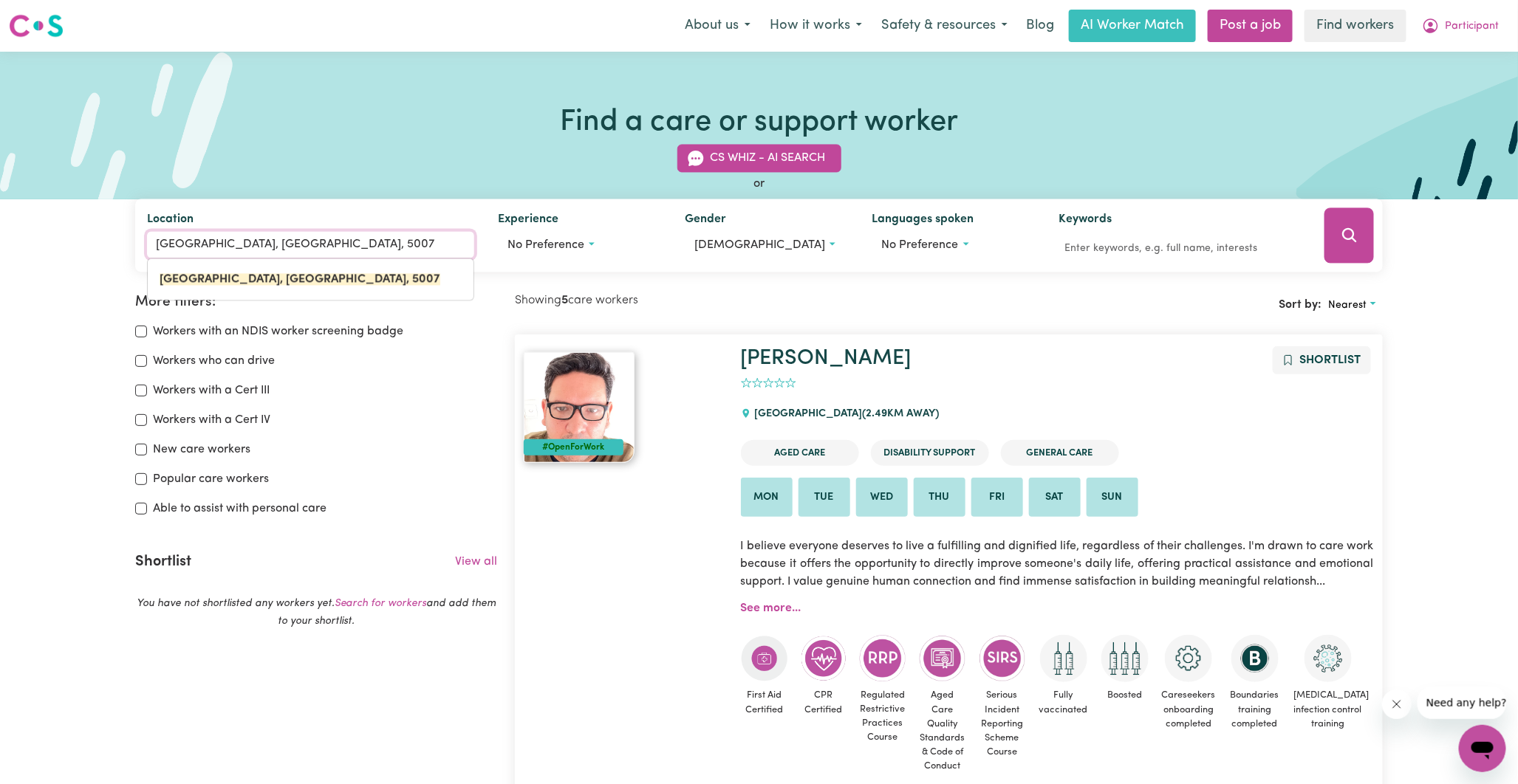
drag, startPoint x: 350, startPoint y: 240, endPoint x: 34, endPoint y: 254, distance: 316.3
click at [34, 254] on div "CS Whiz - AI Search or Location [GEOGRAPHIC_DATA], [GEOGRAPHIC_DATA][PERSON_NAM…" at bounding box center [759, 199] width 1518 height 145
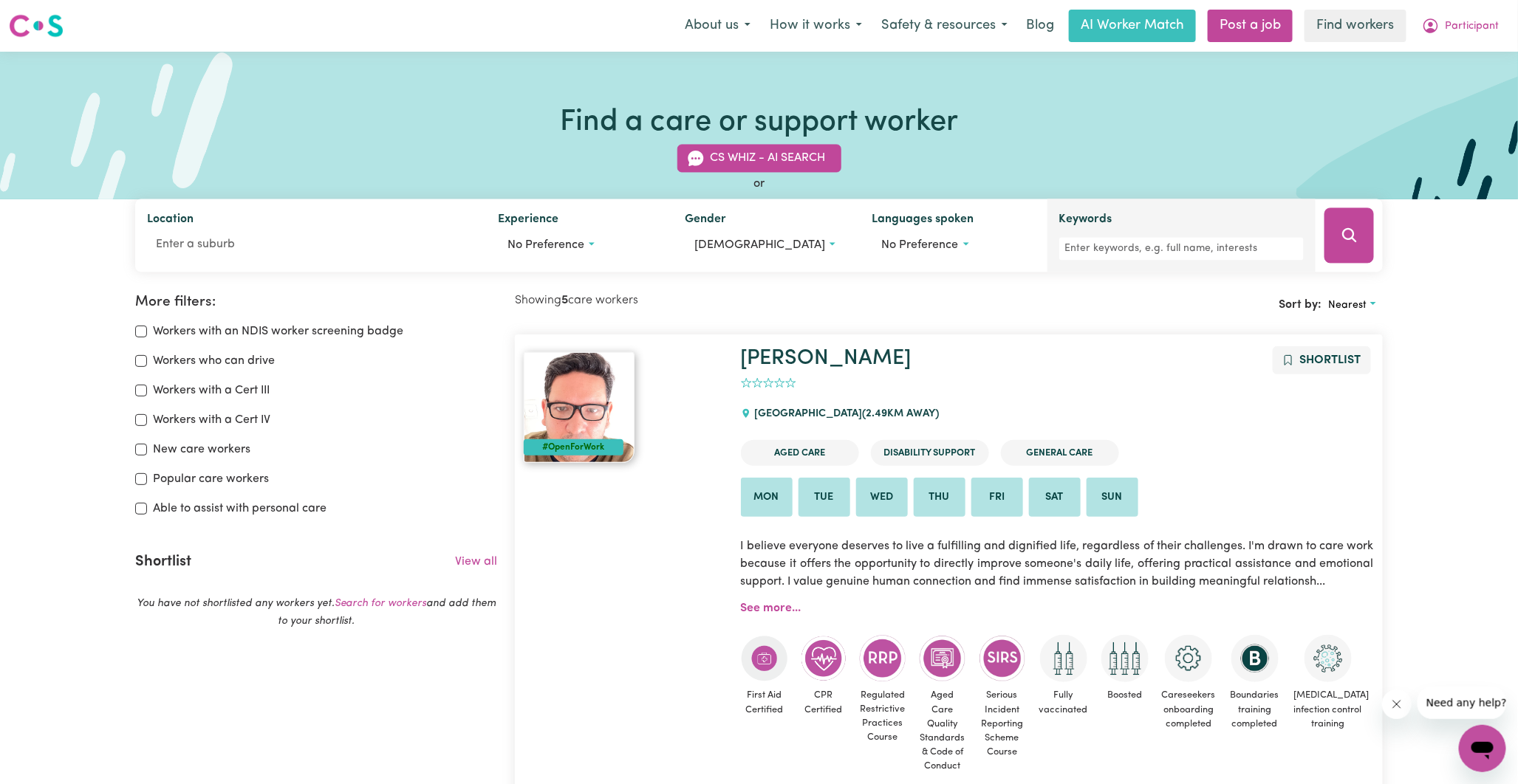
click at [1130, 220] on div "Keywords" at bounding box center [1181, 236] width 245 height 49
click at [1122, 243] on input "Keywords" at bounding box center [1181, 249] width 245 height 23
type input "[PERSON_NAME]"
click at [1367, 231] on button "Search" at bounding box center [1348, 235] width 48 height 55
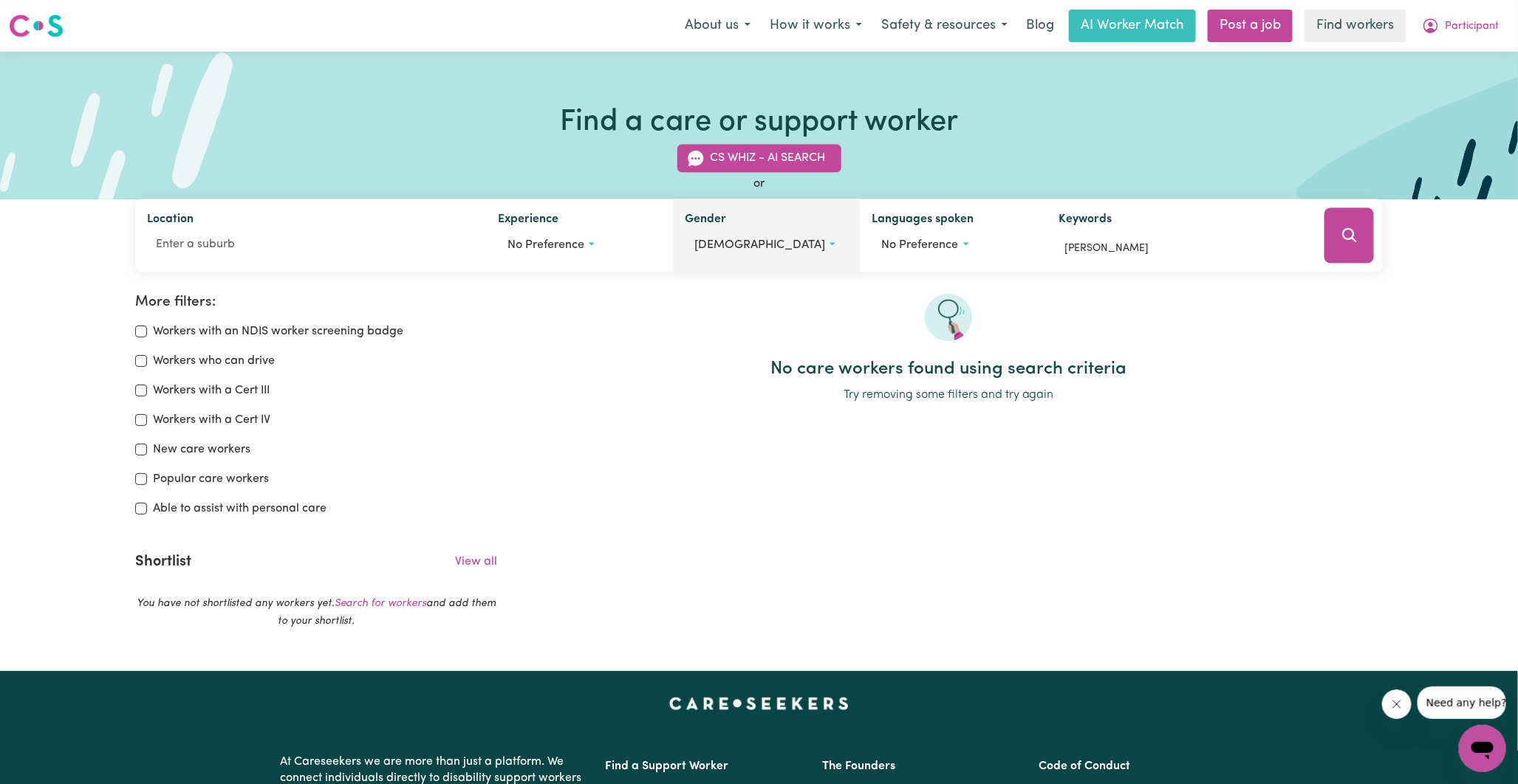
click at [734, 246] on button "[DEMOGRAPHIC_DATA]" at bounding box center [766, 246] width 163 height 28
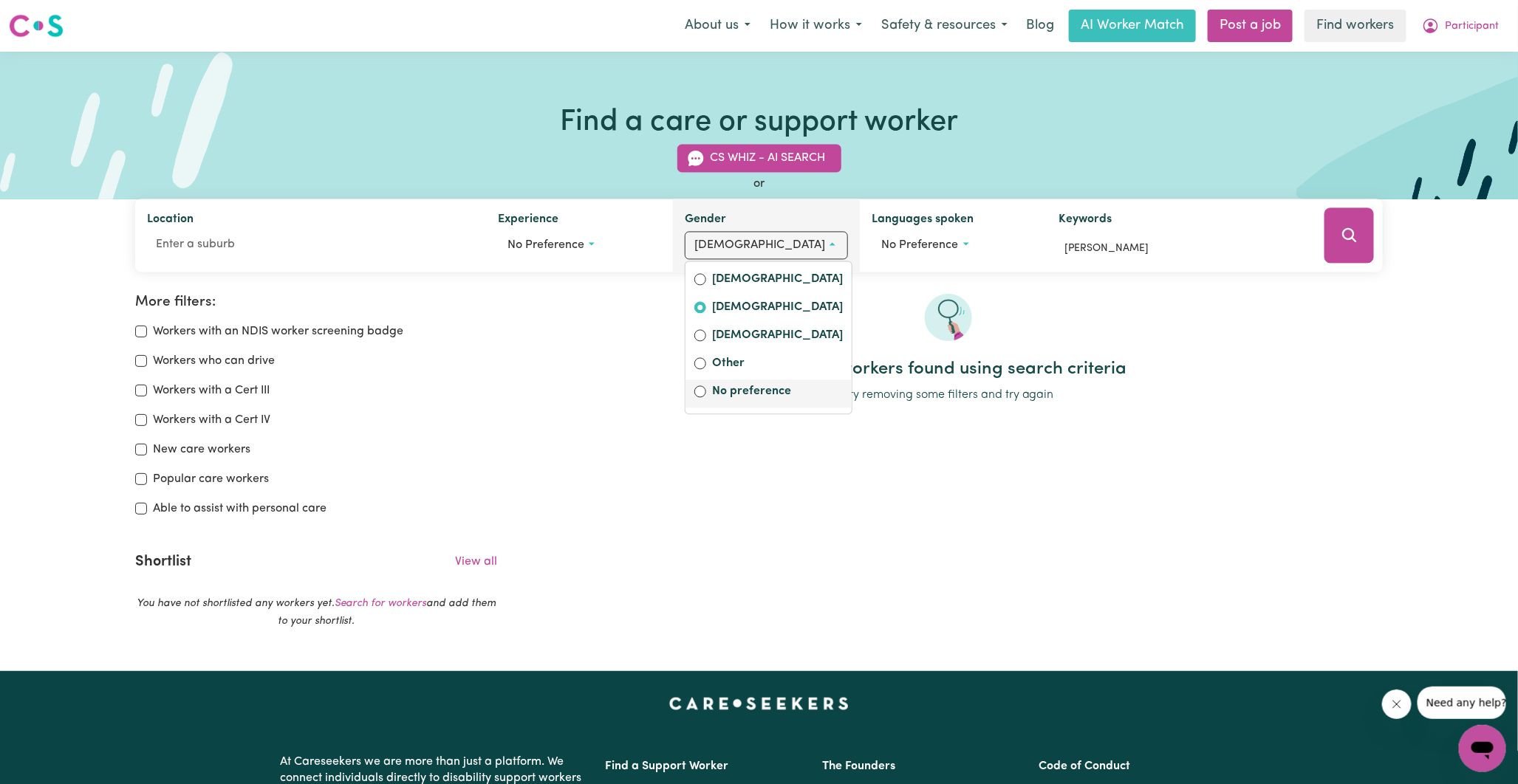
click at [695, 396] on div "No preference" at bounding box center [768, 393] width 148 height 21
click at [697, 392] on input "No preference" at bounding box center [700, 392] width 12 height 12
radio input "false"
click at [1081, 334] on div at bounding box center [948, 326] width 868 height 65
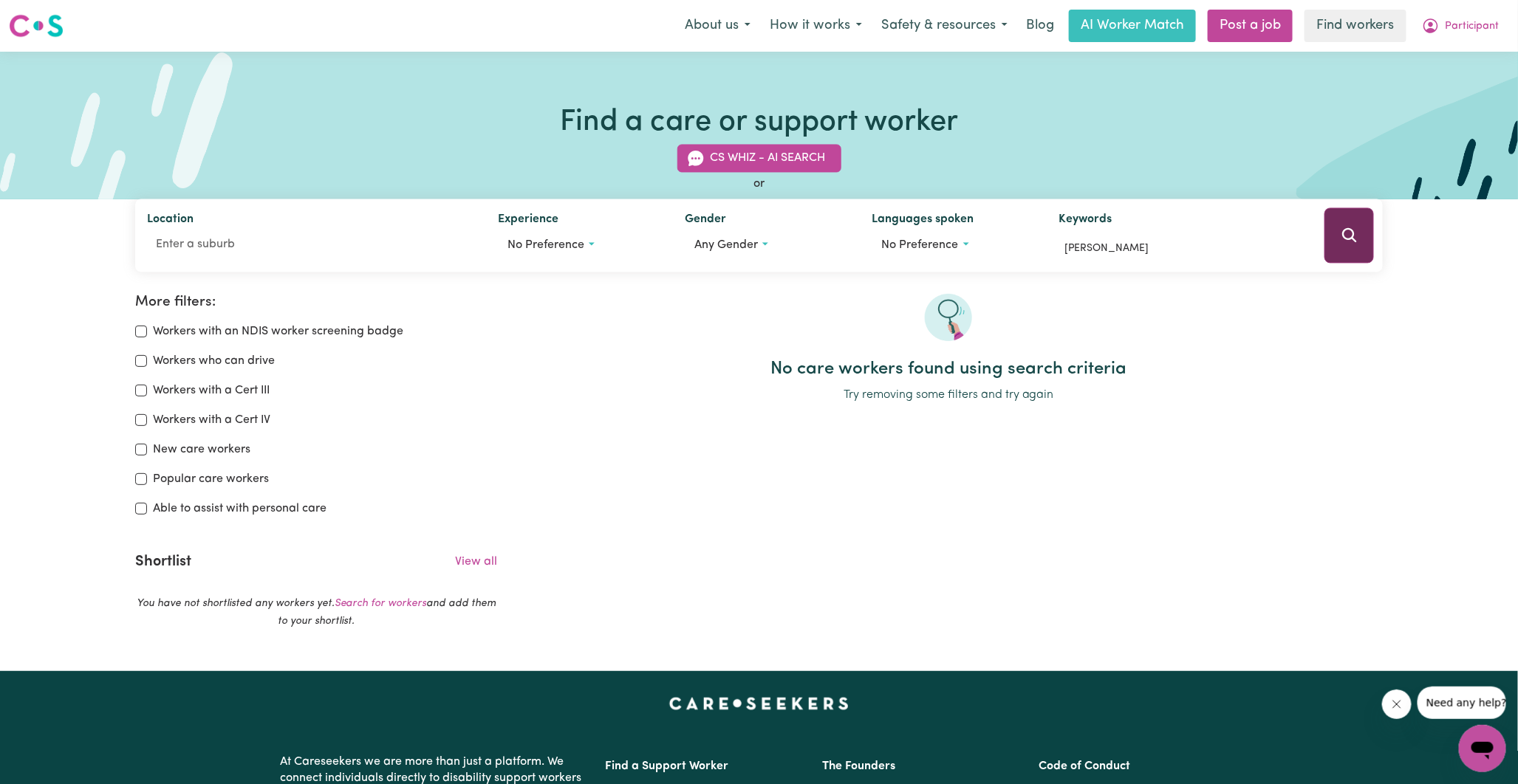
click at [1356, 247] on button "Search" at bounding box center [1348, 235] width 48 height 55
click at [681, 449] on div "No care workers found using search criteria Try removing some filters and try a…" at bounding box center [949, 470] width 886 height 353
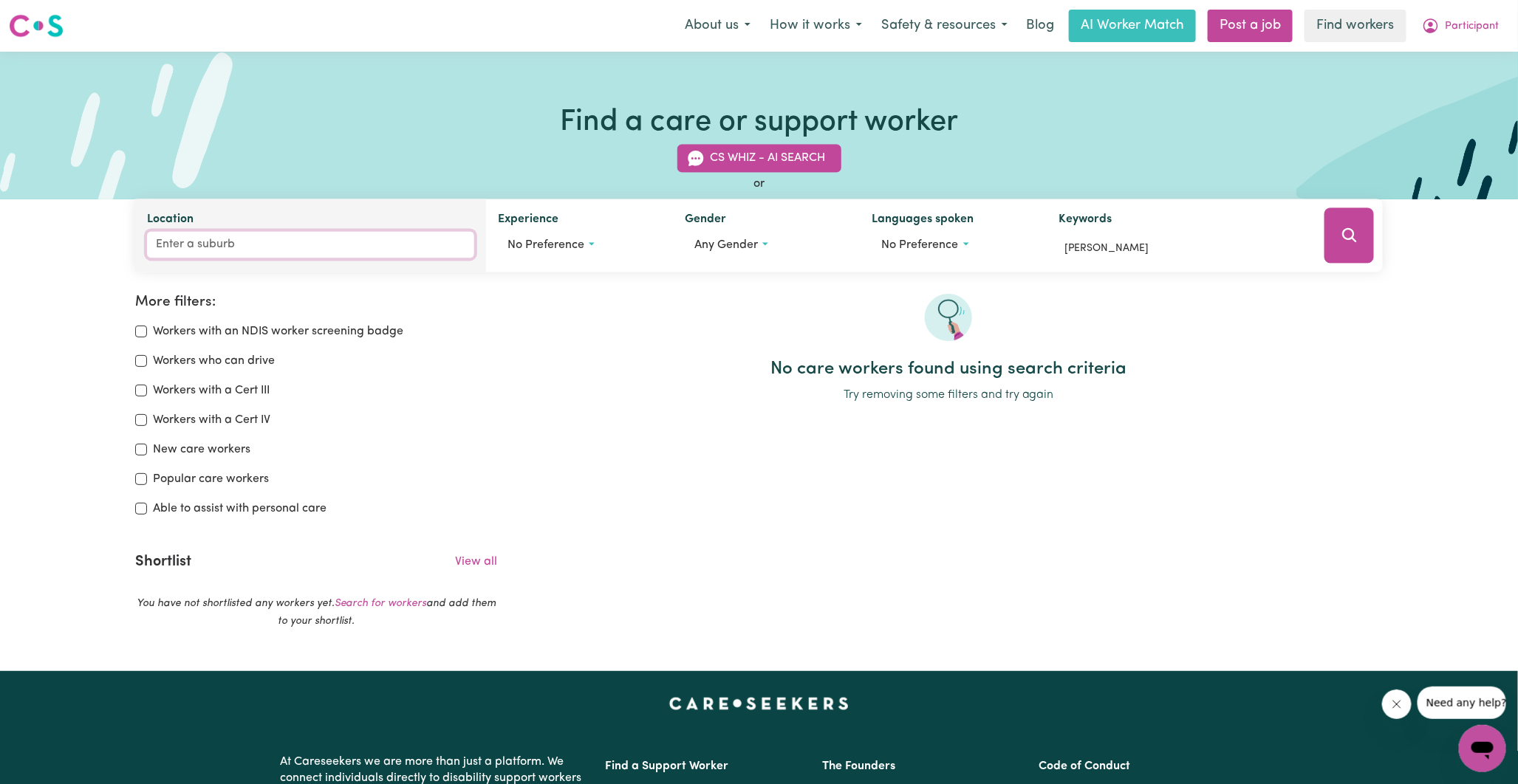
click at [395, 247] on input "Location" at bounding box center [310, 245] width 327 height 27
type input "Bow"
type input "[GEOGRAPHIC_DATA], [GEOGRAPHIC_DATA], 5007"
type input "Bowd"
type input "[GEOGRAPHIC_DATA], [GEOGRAPHIC_DATA], 5007"
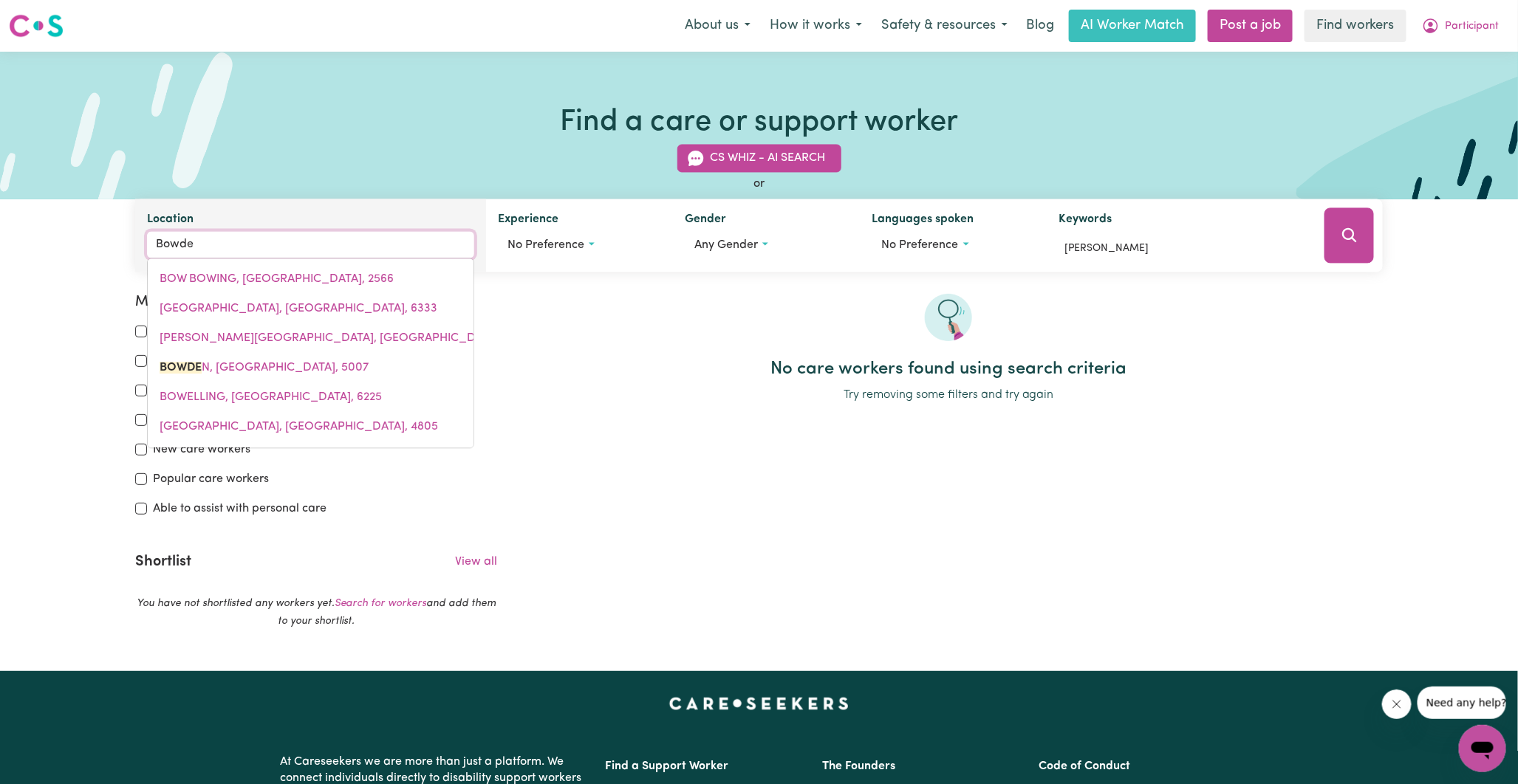
type input "[PERSON_NAME]"
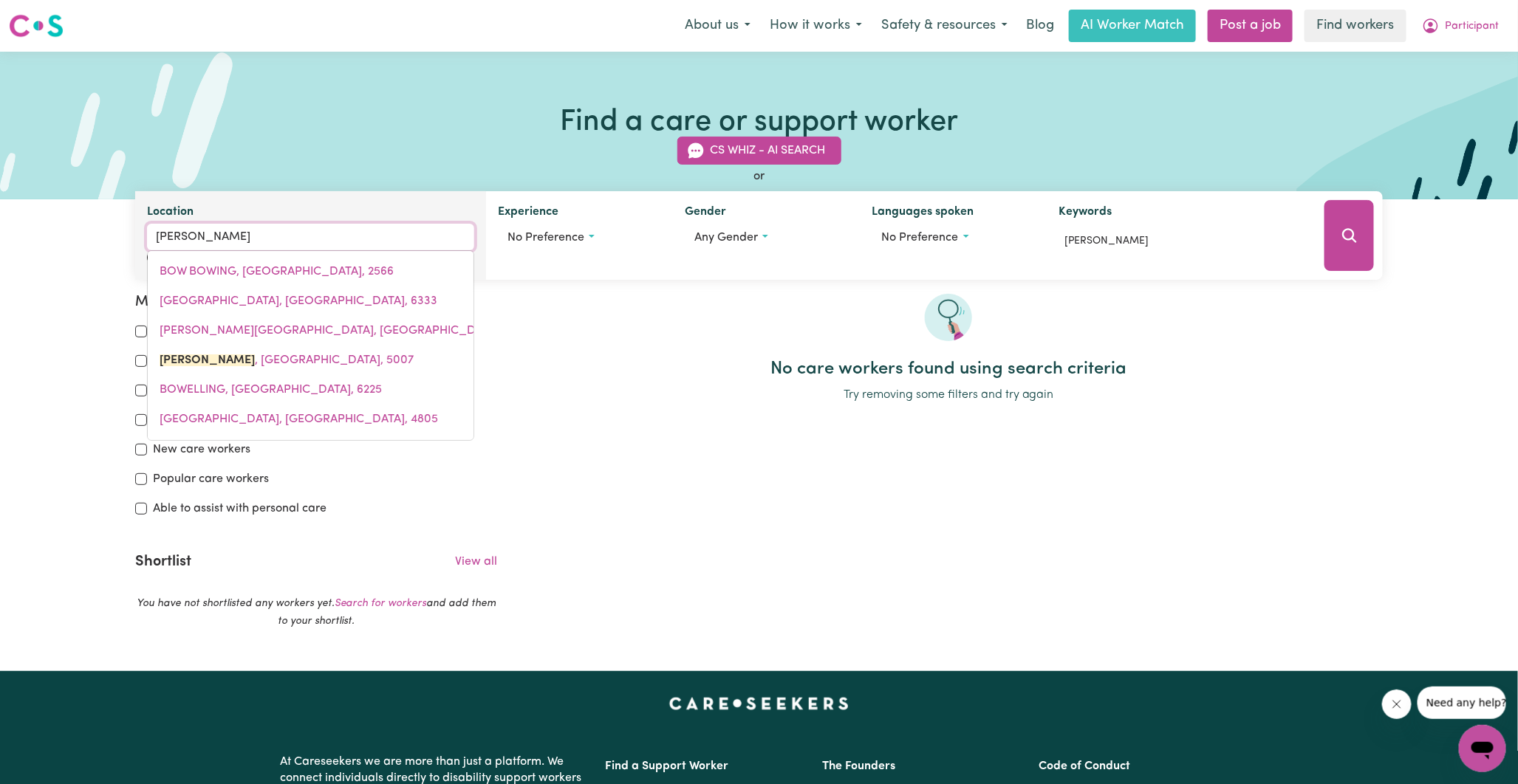
type input "[GEOGRAPHIC_DATA], [GEOGRAPHIC_DATA], 5007"
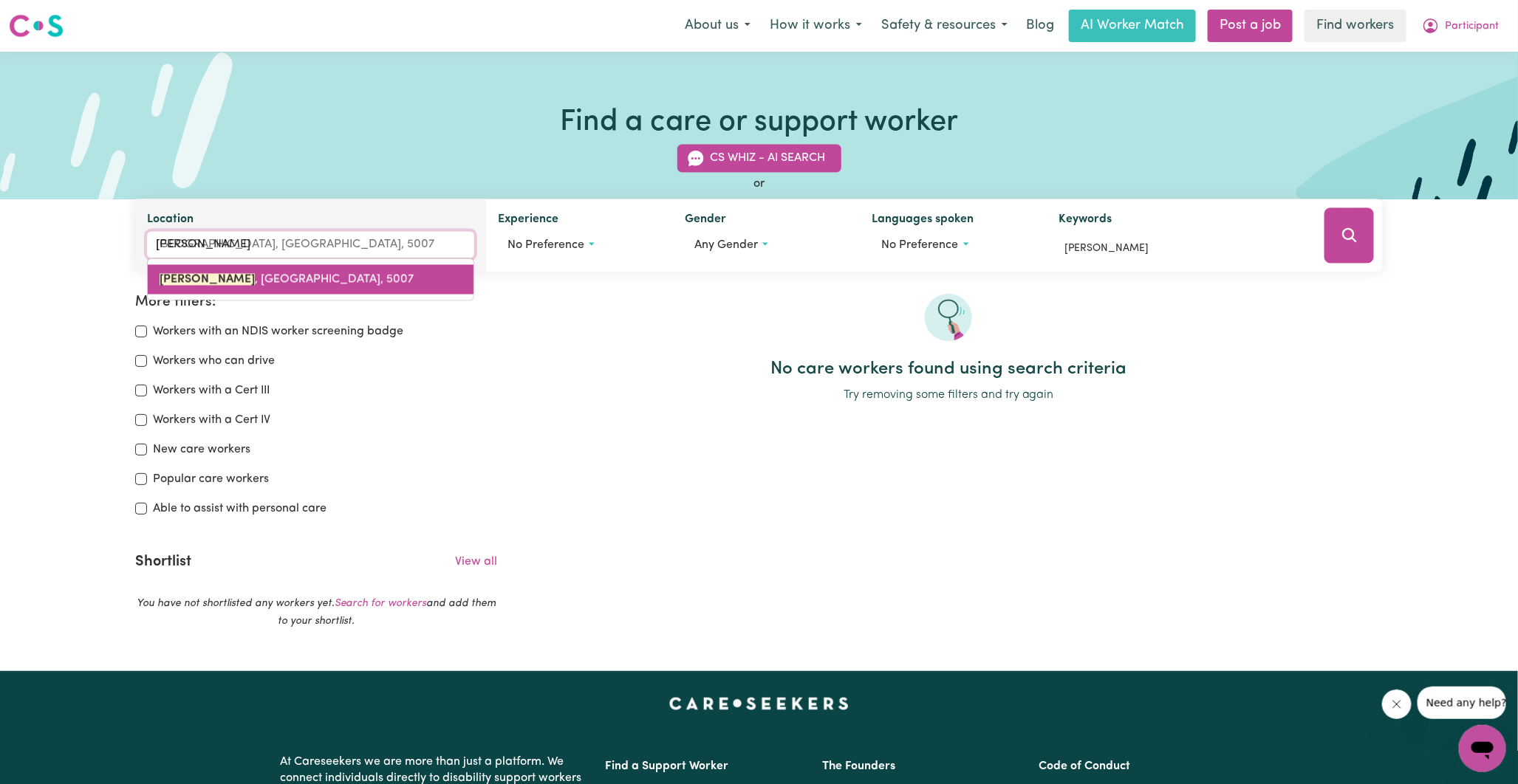
click at [267, 275] on span "[GEOGRAPHIC_DATA] , [GEOGRAPHIC_DATA], 5007" at bounding box center [286, 280] width 255 height 12
type input "[GEOGRAPHIC_DATA], [GEOGRAPHIC_DATA], 5007"
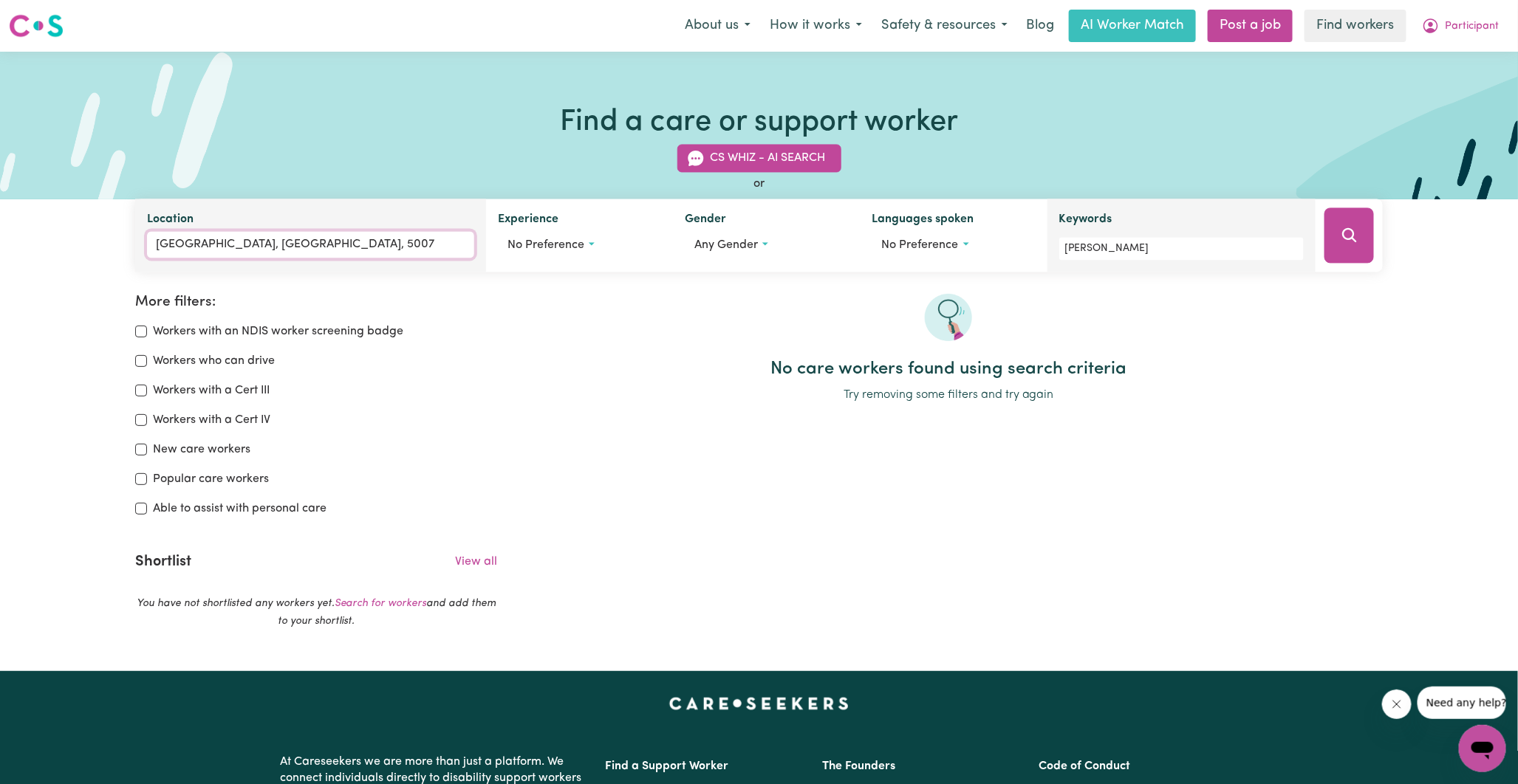
type input "[GEOGRAPHIC_DATA], [GEOGRAPHIC_DATA], 5007"
drag, startPoint x: 1113, startPoint y: 244, endPoint x: 1016, endPoint y: 251, distance: 97.3
click at [1016, 251] on div "Location [GEOGRAPHIC_DATA], [GEOGRAPHIC_DATA], 5007 Experience No preference No…" at bounding box center [759, 236] width 1248 height 73
click at [1332, 240] on button "Search" at bounding box center [1348, 235] width 48 height 55
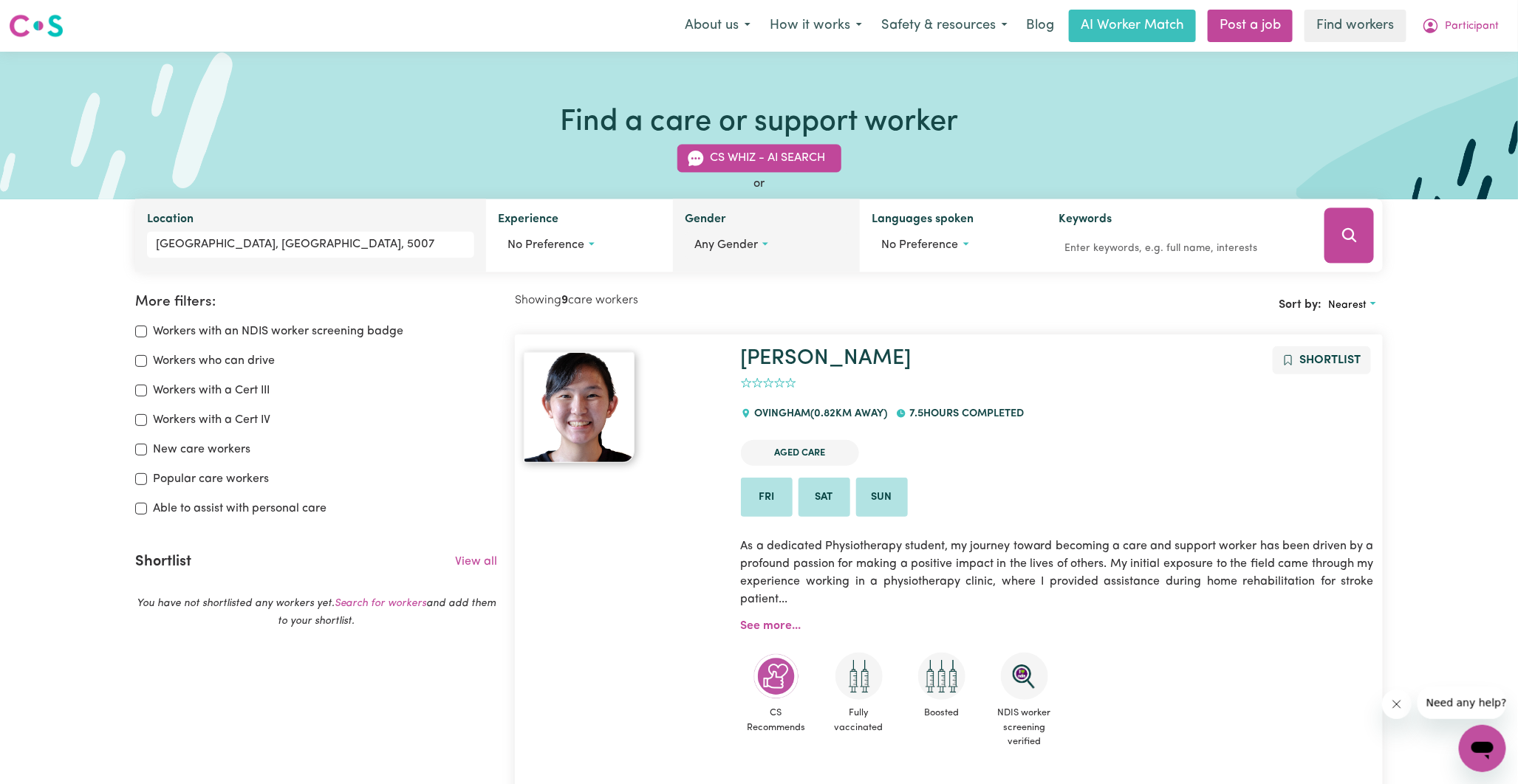
click at [762, 244] on button "Any gender" at bounding box center [766, 246] width 163 height 28
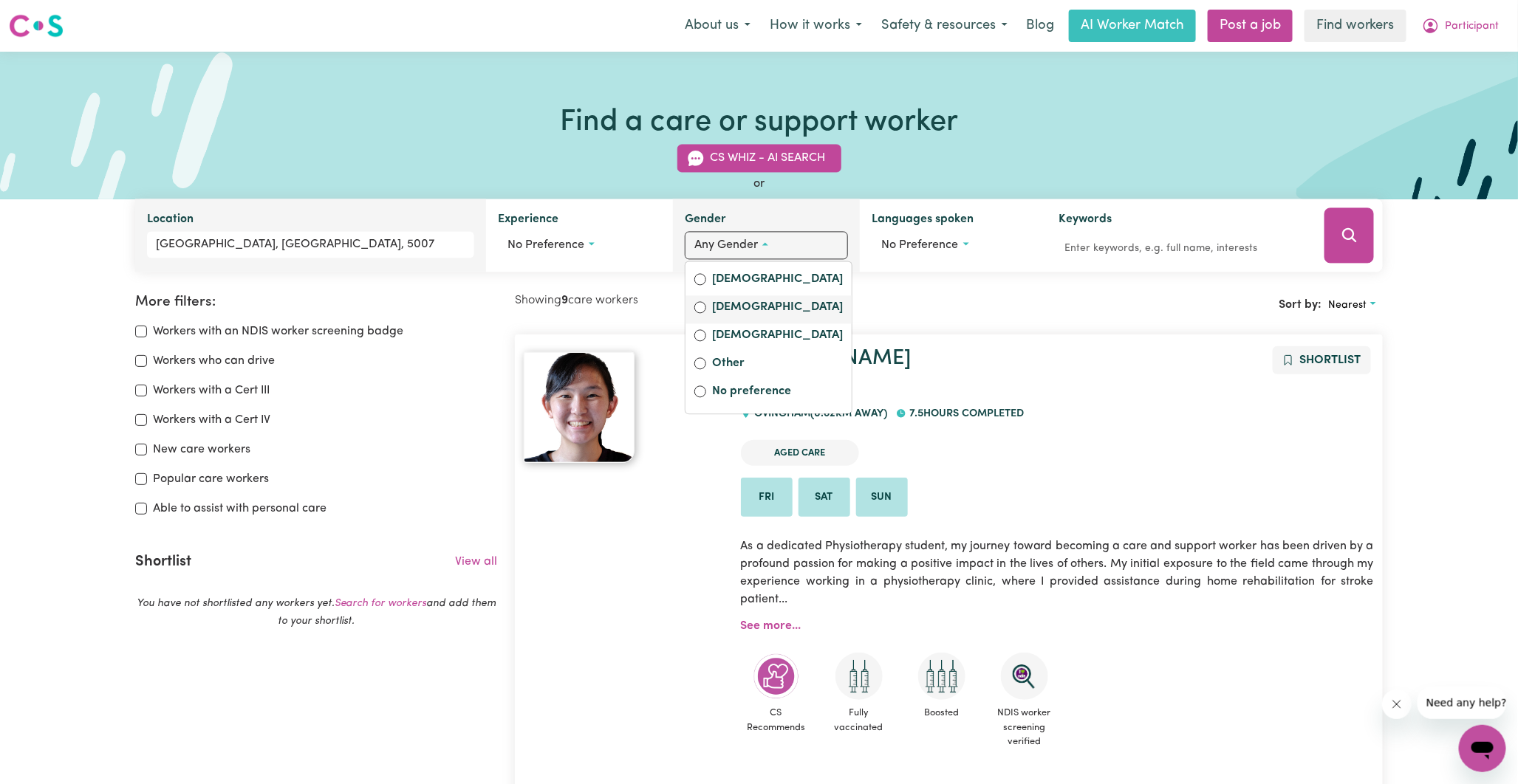
click at [719, 311] on label "[DEMOGRAPHIC_DATA]" at bounding box center [778, 309] width 131 height 21
click at [706, 311] on input "[DEMOGRAPHIC_DATA]" at bounding box center [700, 308] width 12 height 12
radio input "true"
click at [1345, 229] on icon "Search" at bounding box center [1349, 235] width 18 height 18
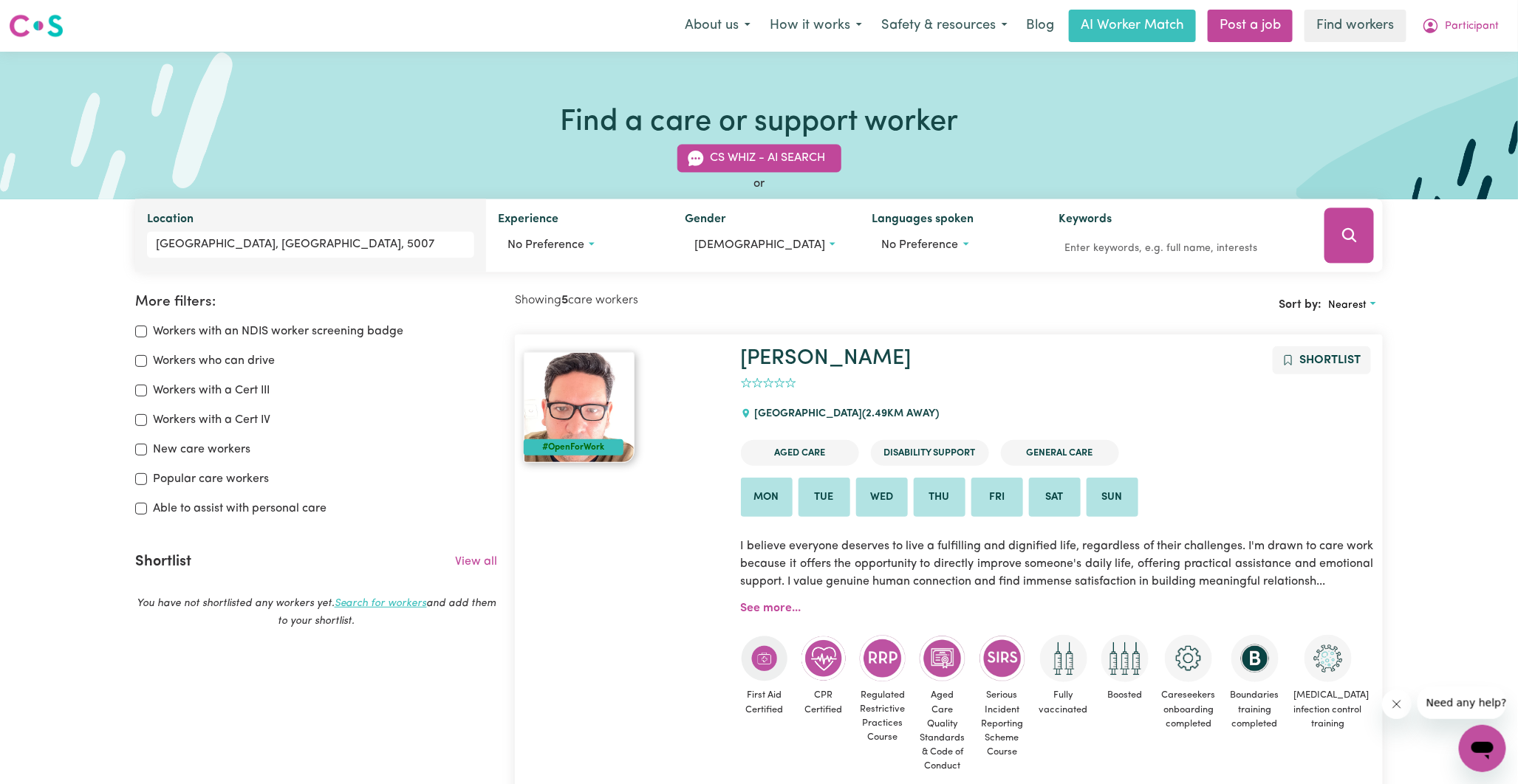
click at [378, 603] on link "Search for workers" at bounding box center [380, 604] width 92 height 11
click at [756, 166] on button "CS Whiz - AI Search" at bounding box center [759, 158] width 164 height 28
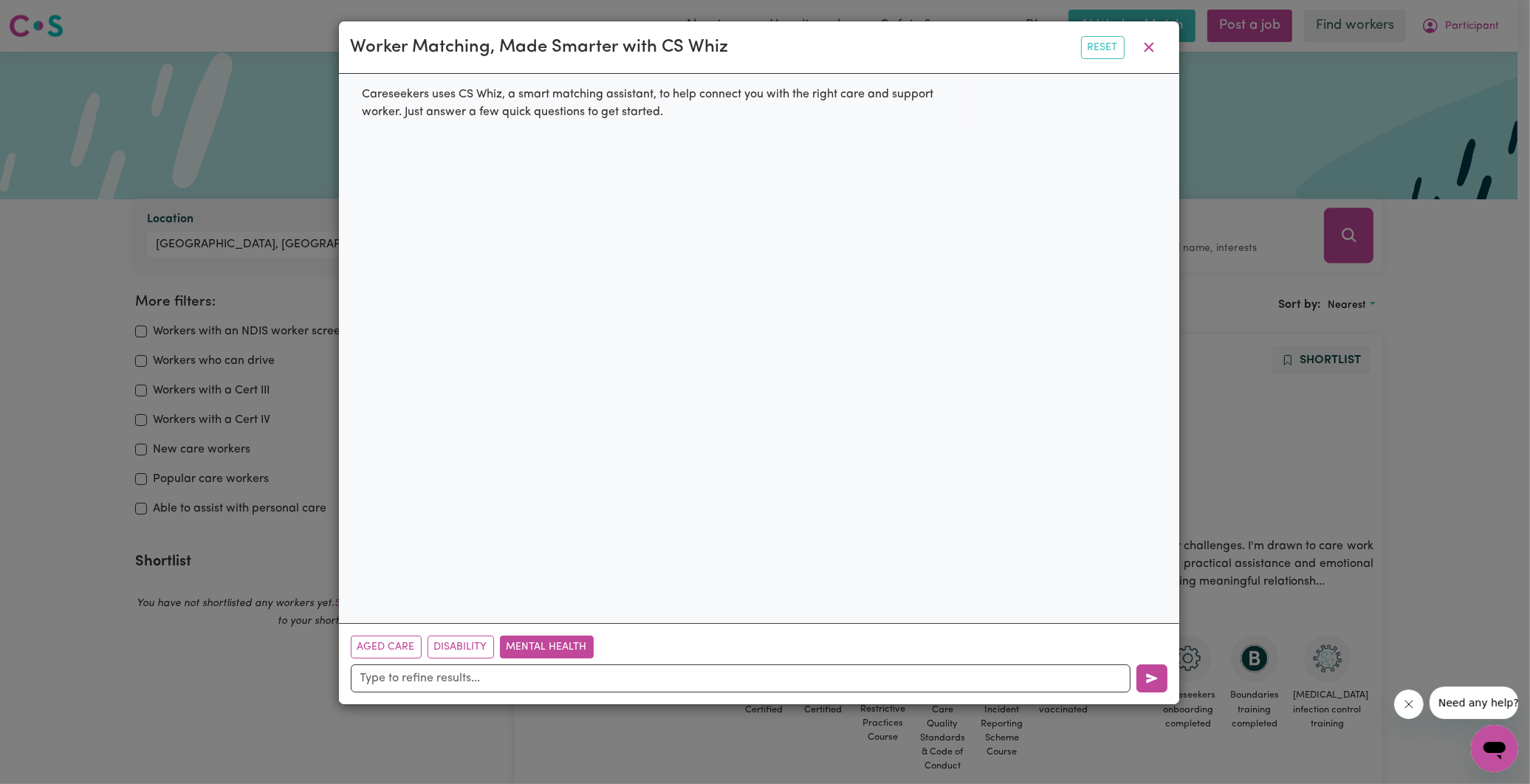
click at [528, 643] on button "Mental Health" at bounding box center [546, 647] width 94 height 23
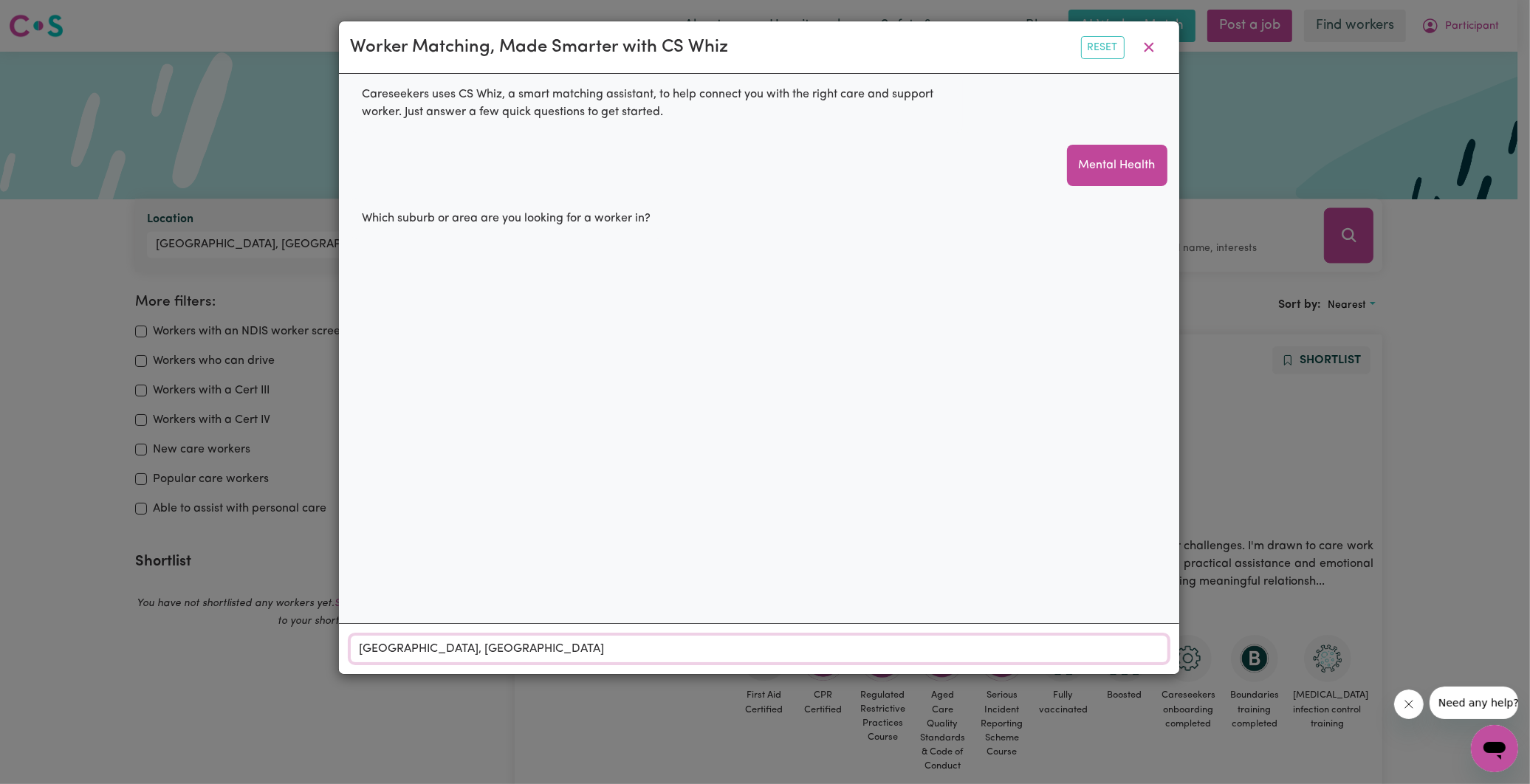
click at [572, 653] on input "[GEOGRAPHIC_DATA], [GEOGRAPHIC_DATA]" at bounding box center [759, 649] width 817 height 27
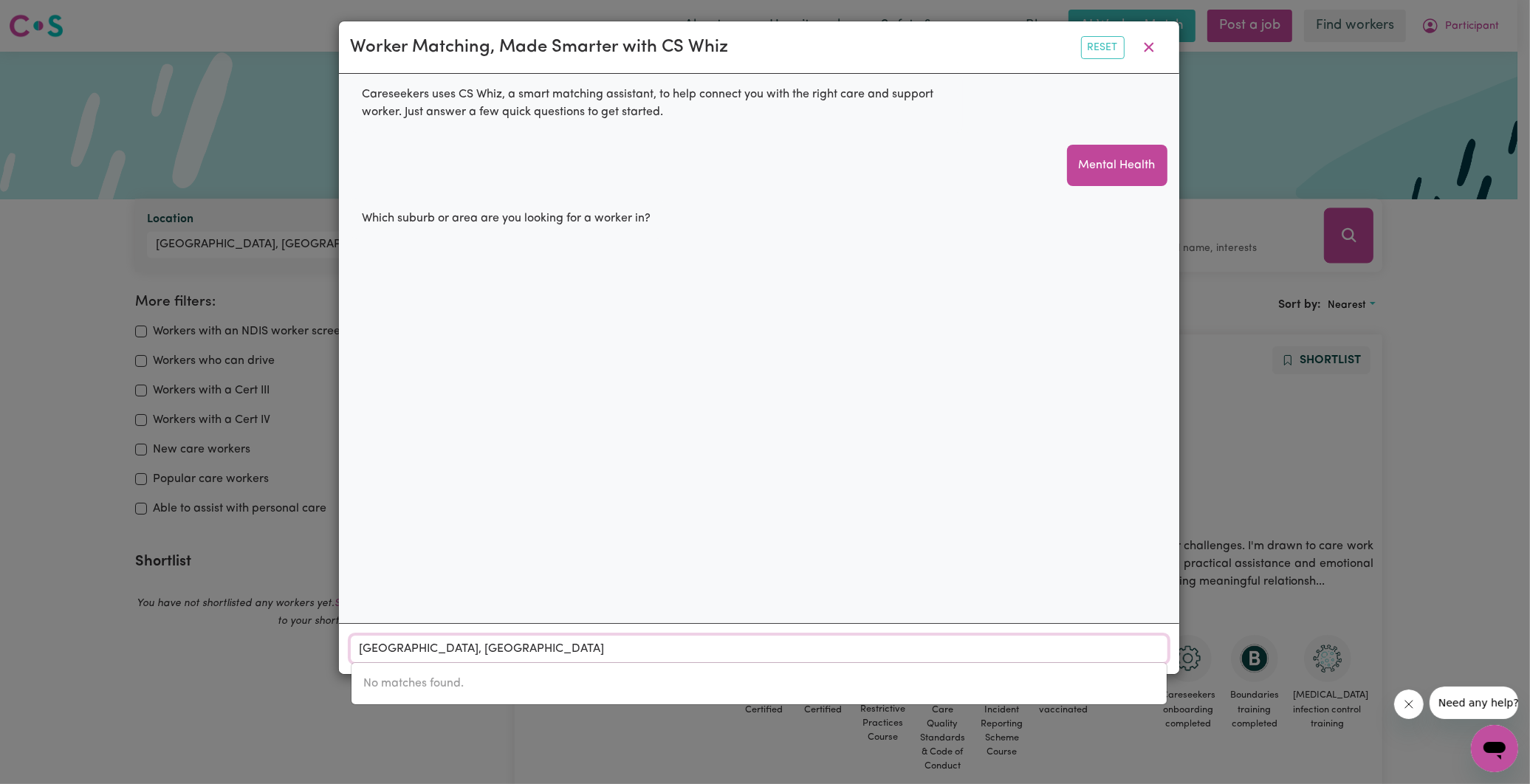
drag, startPoint x: 404, startPoint y: 649, endPoint x: 622, endPoint y: 649, distance: 218.0
click at [622, 649] on input "[GEOGRAPHIC_DATA], [GEOGRAPHIC_DATA]" at bounding box center [759, 649] width 817 height 27
type input "[PERSON_NAME]"
type input "[PERSON_NAME], [GEOGRAPHIC_DATA], 5007"
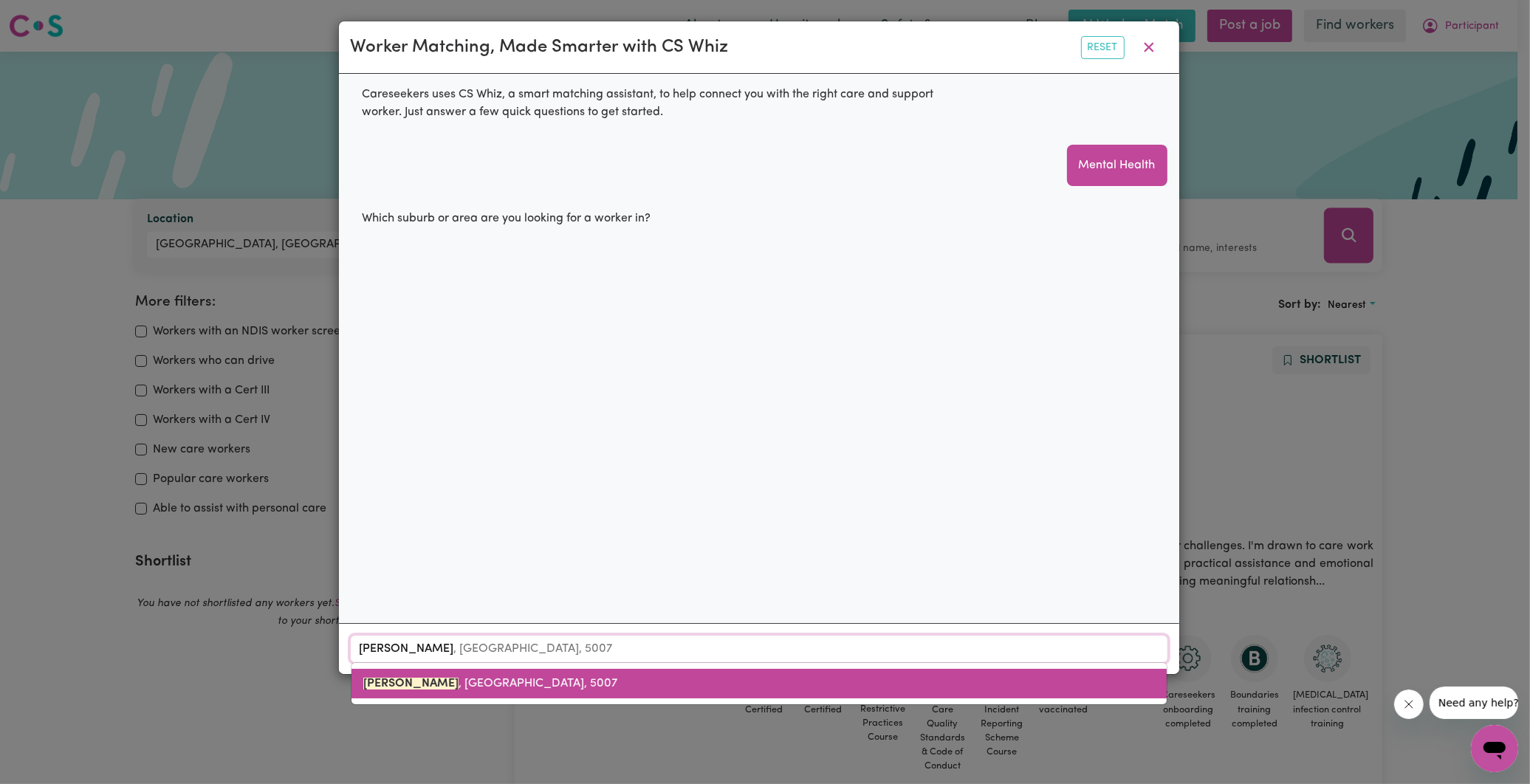
click at [526, 674] on link "[GEOGRAPHIC_DATA] , [GEOGRAPHIC_DATA], 5007" at bounding box center [759, 684] width 816 height 30
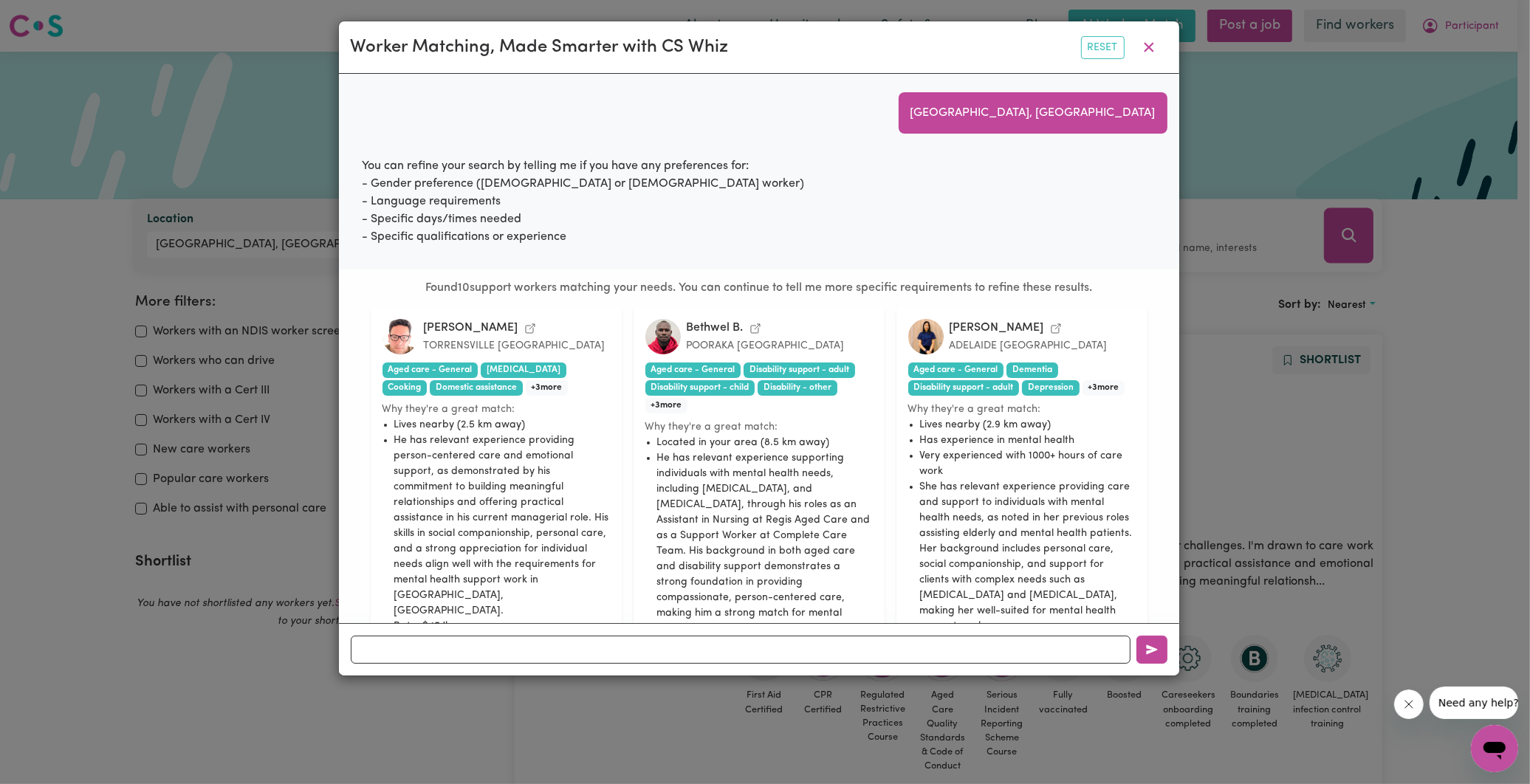
scroll to position [164, 0]
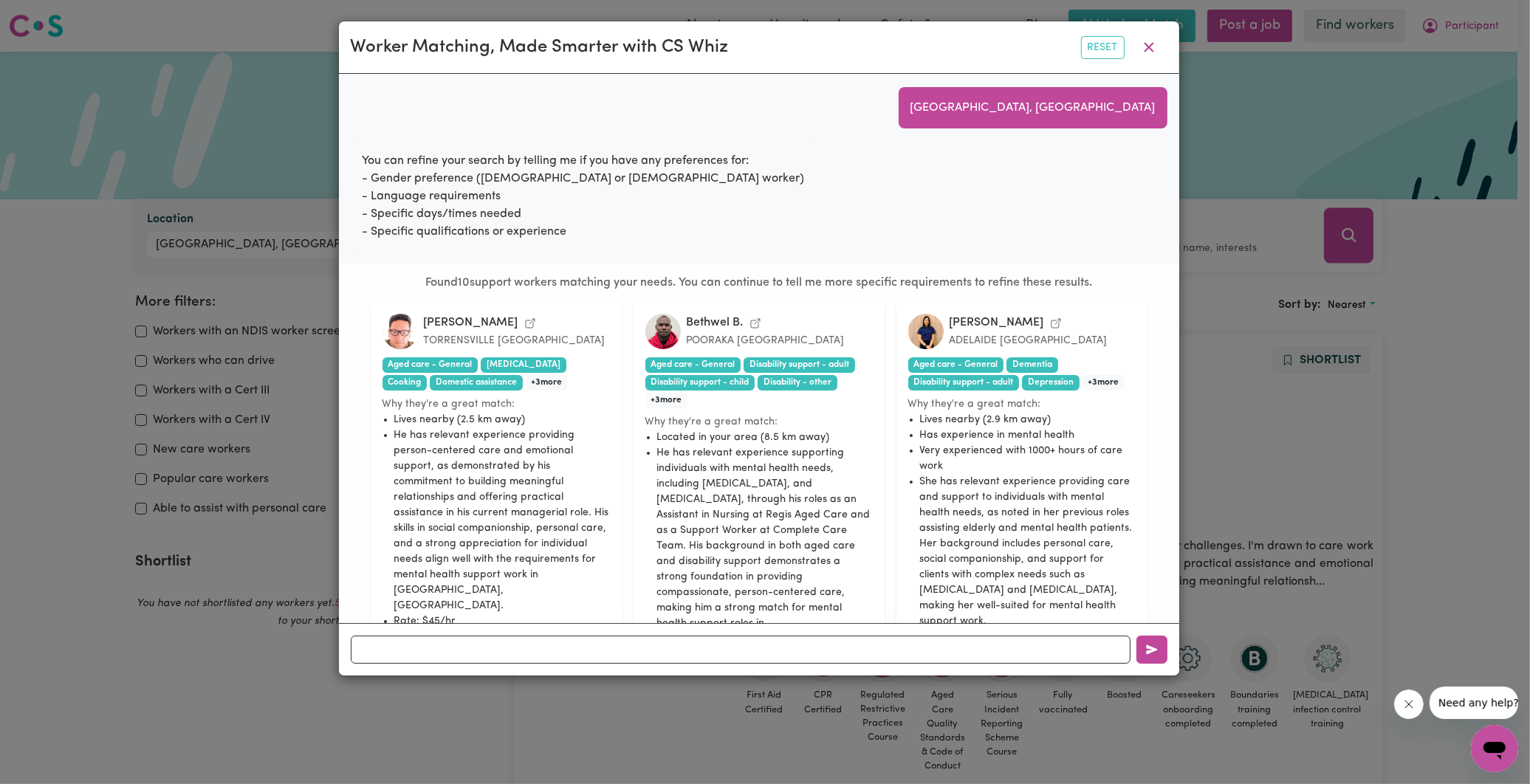
click at [1052, 325] on icon "View Anushka S.'s profile" at bounding box center [1056, 323] width 9 height 9
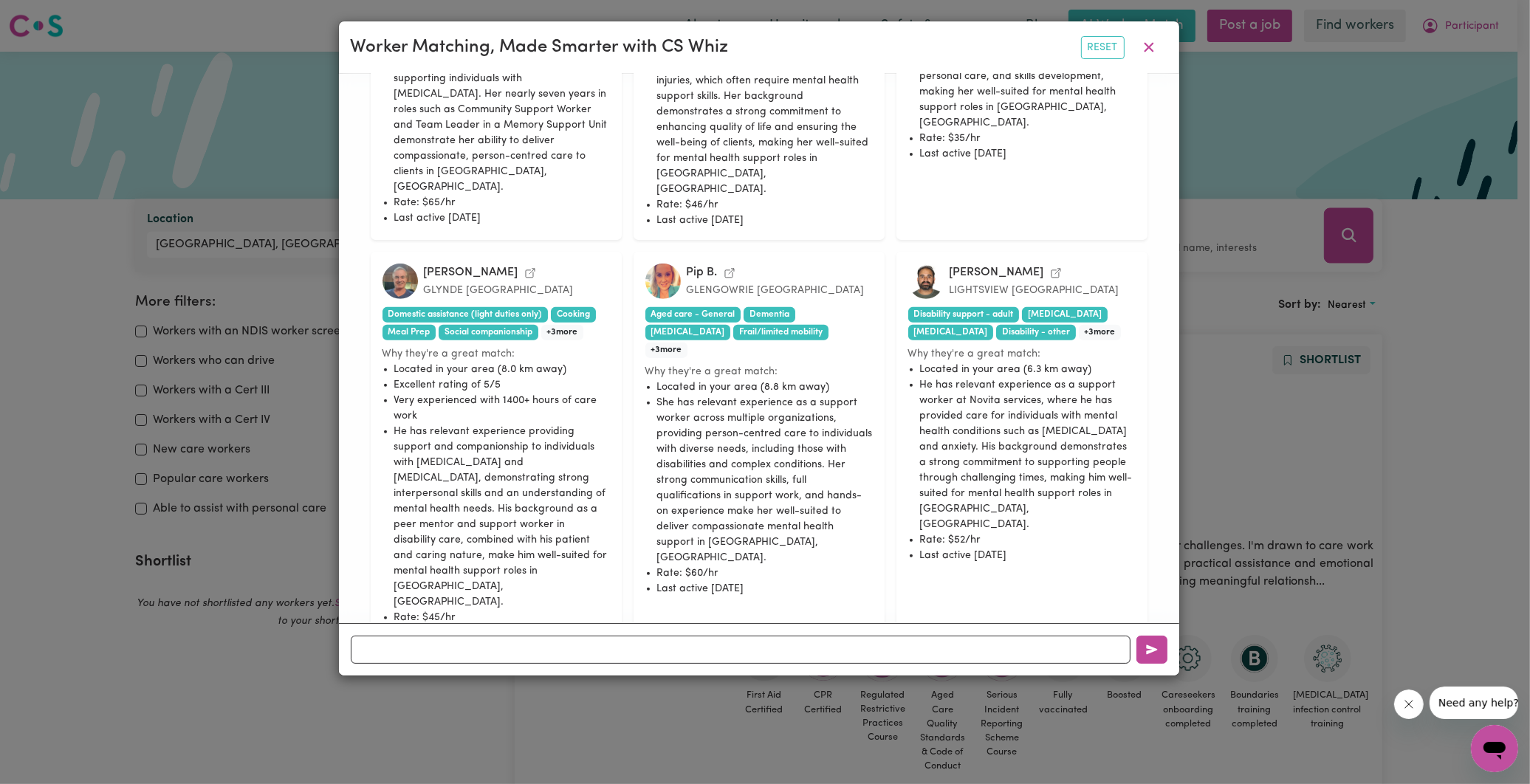
scroll to position [1057, 0]
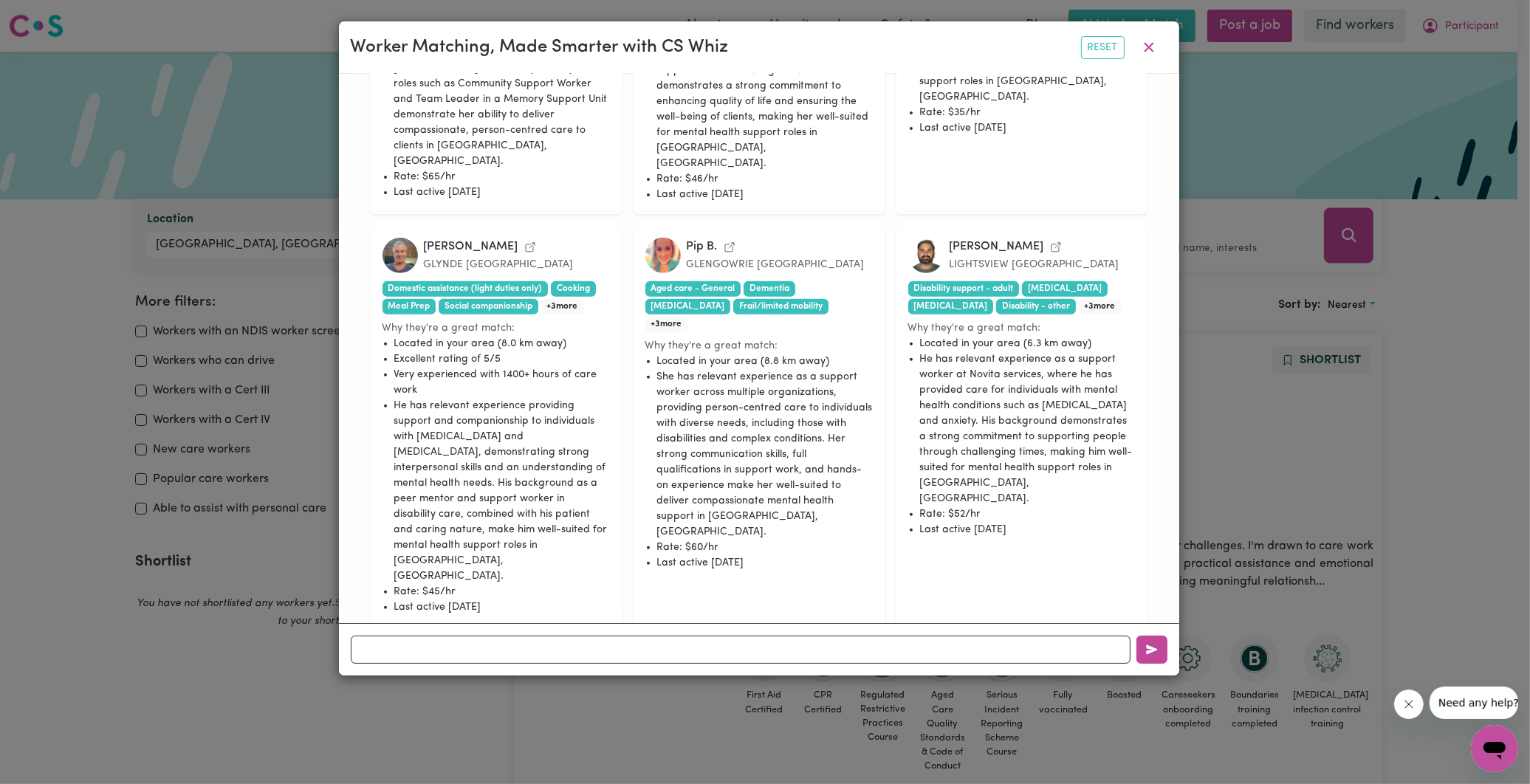
click at [434, 404] on li "He has relevant experience providing support and companionship to individuals w…" at bounding box center [502, 491] width 215 height 186
click at [585, 640] on input "text" at bounding box center [740, 650] width 780 height 28
click at [720, 663] on button "Yes, email me" at bounding box center [731, 674] width 103 height 23
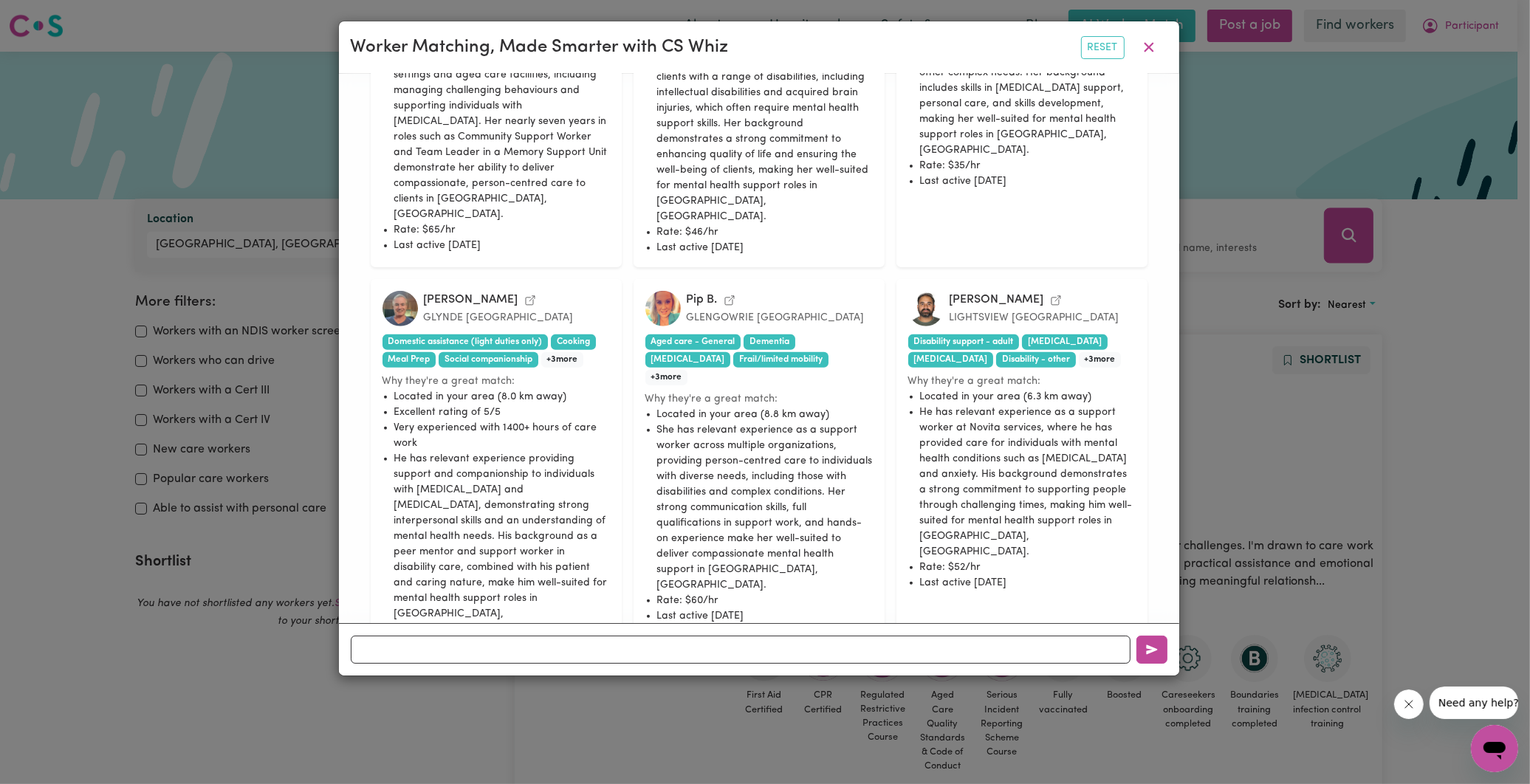
scroll to position [1057, 0]
click at [526, 296] on icon "View David S.'s profile" at bounding box center [531, 300] width 9 height 9
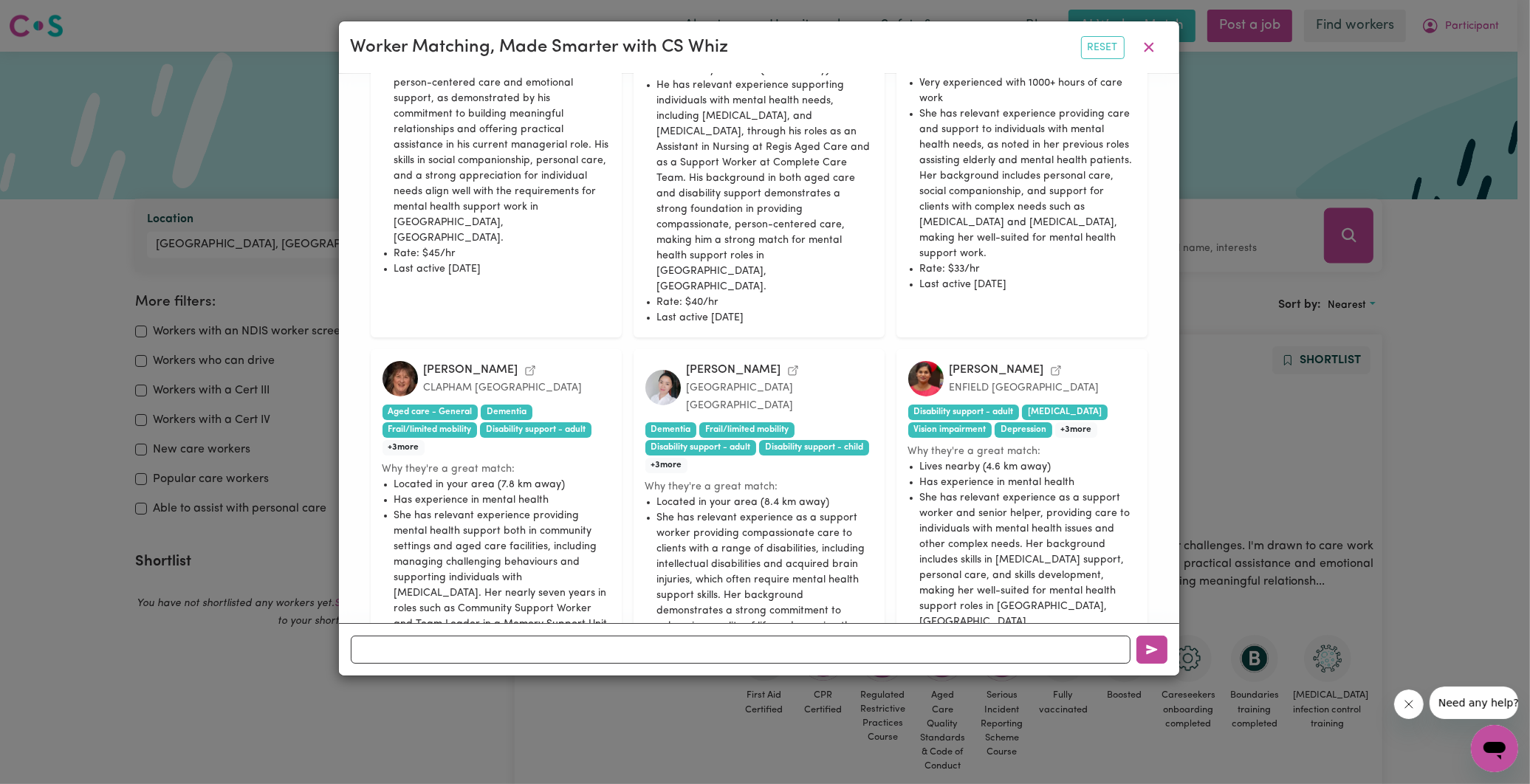
scroll to position [729, 0]
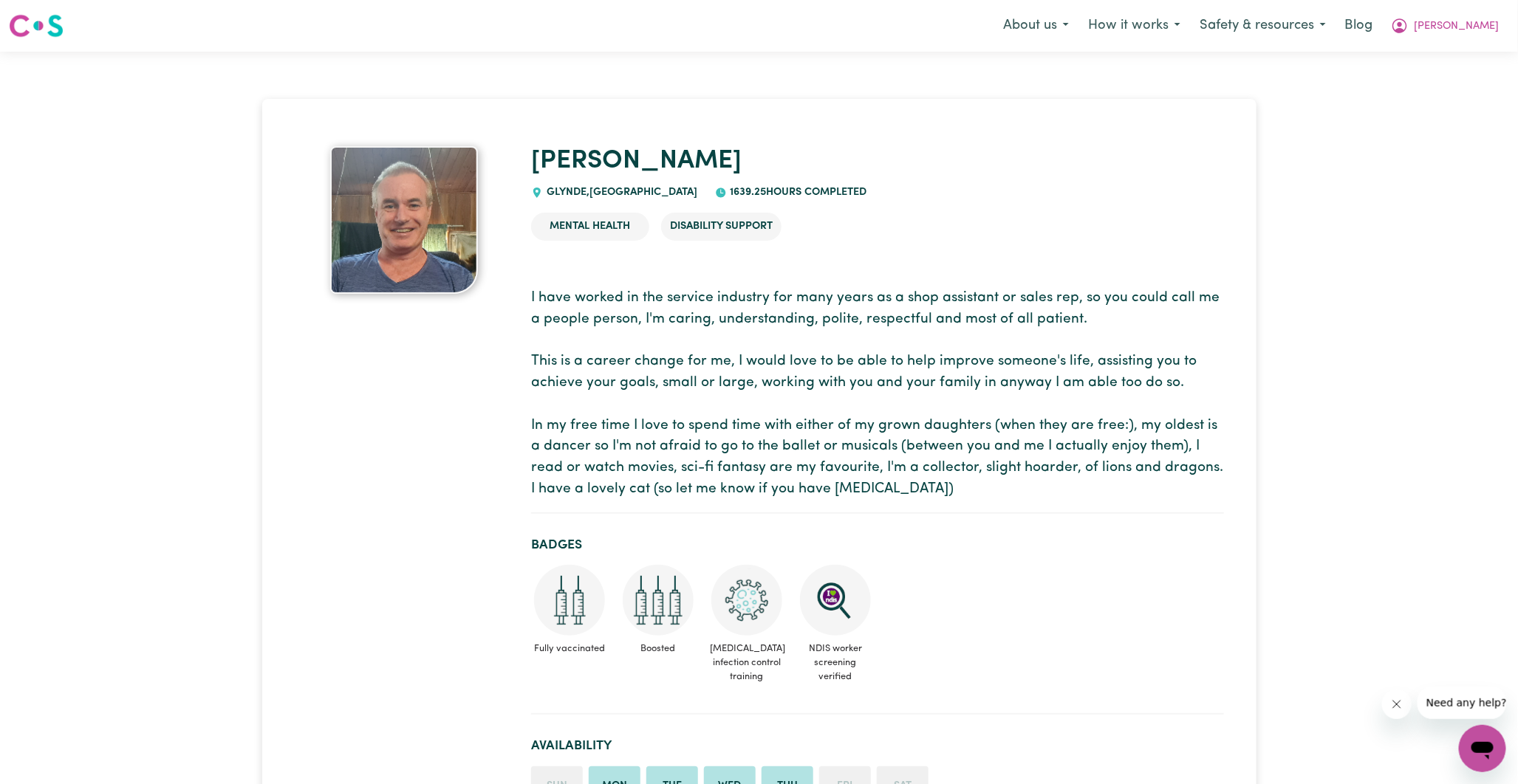
click at [684, 222] on li "Disability Support" at bounding box center [721, 227] width 120 height 28
click at [417, 224] on img at bounding box center [404, 220] width 147 height 147
click at [576, 165] on link "[PERSON_NAME]" at bounding box center [637, 161] width 211 height 26
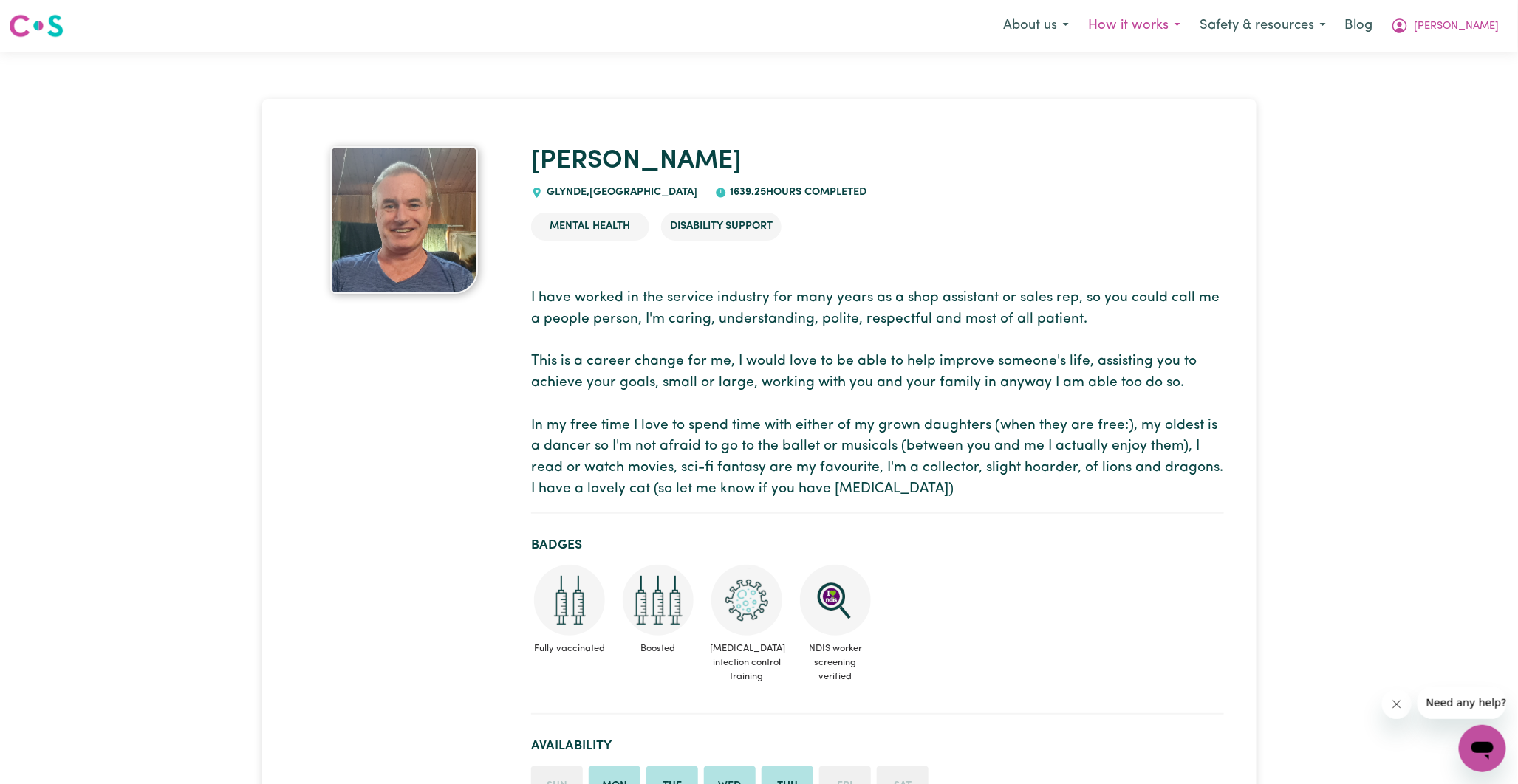
click at [1190, 26] on button "How it works" at bounding box center [1135, 25] width 112 height 31
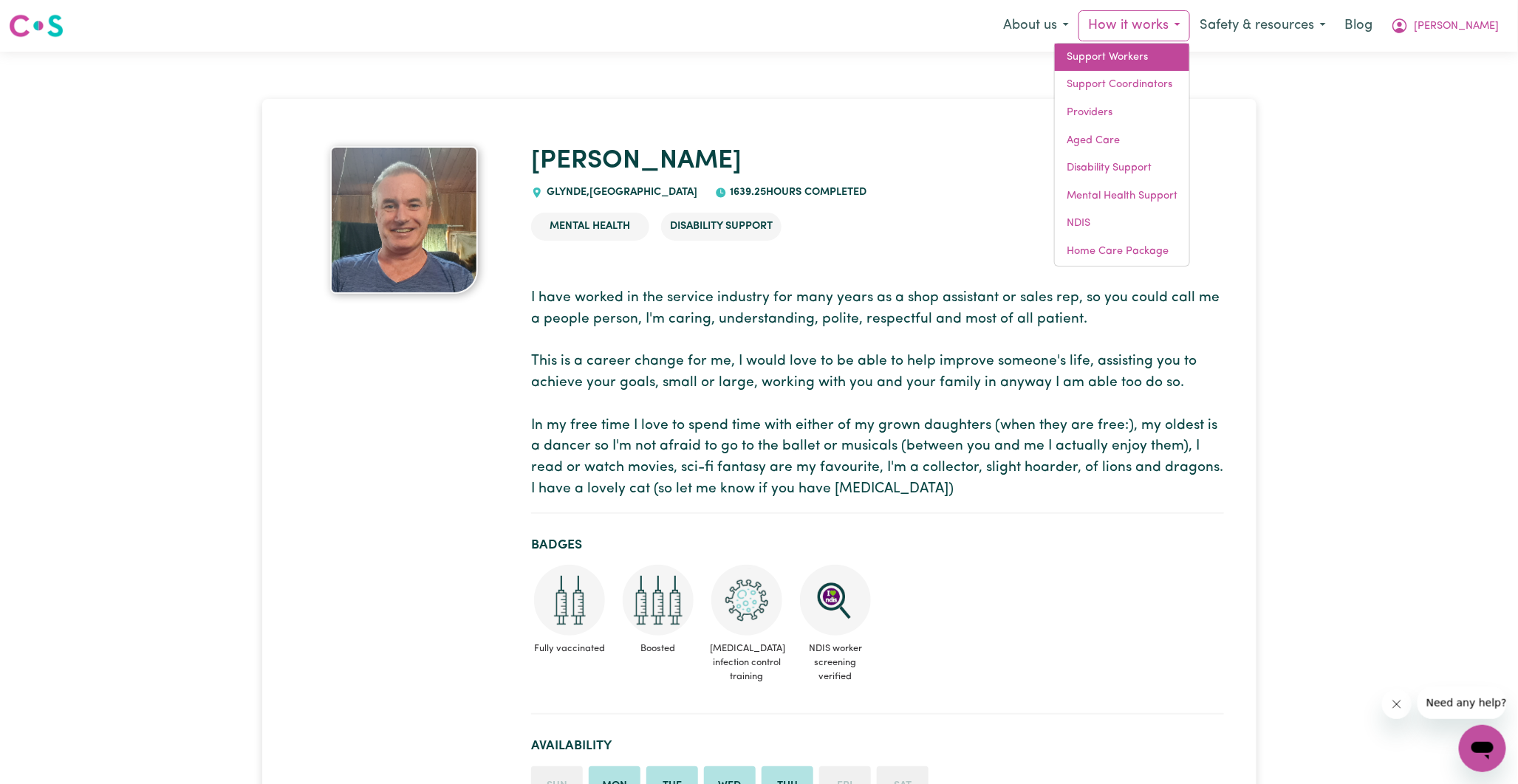
click at [1133, 62] on link "Support Workers" at bounding box center [1122, 58] width 134 height 28
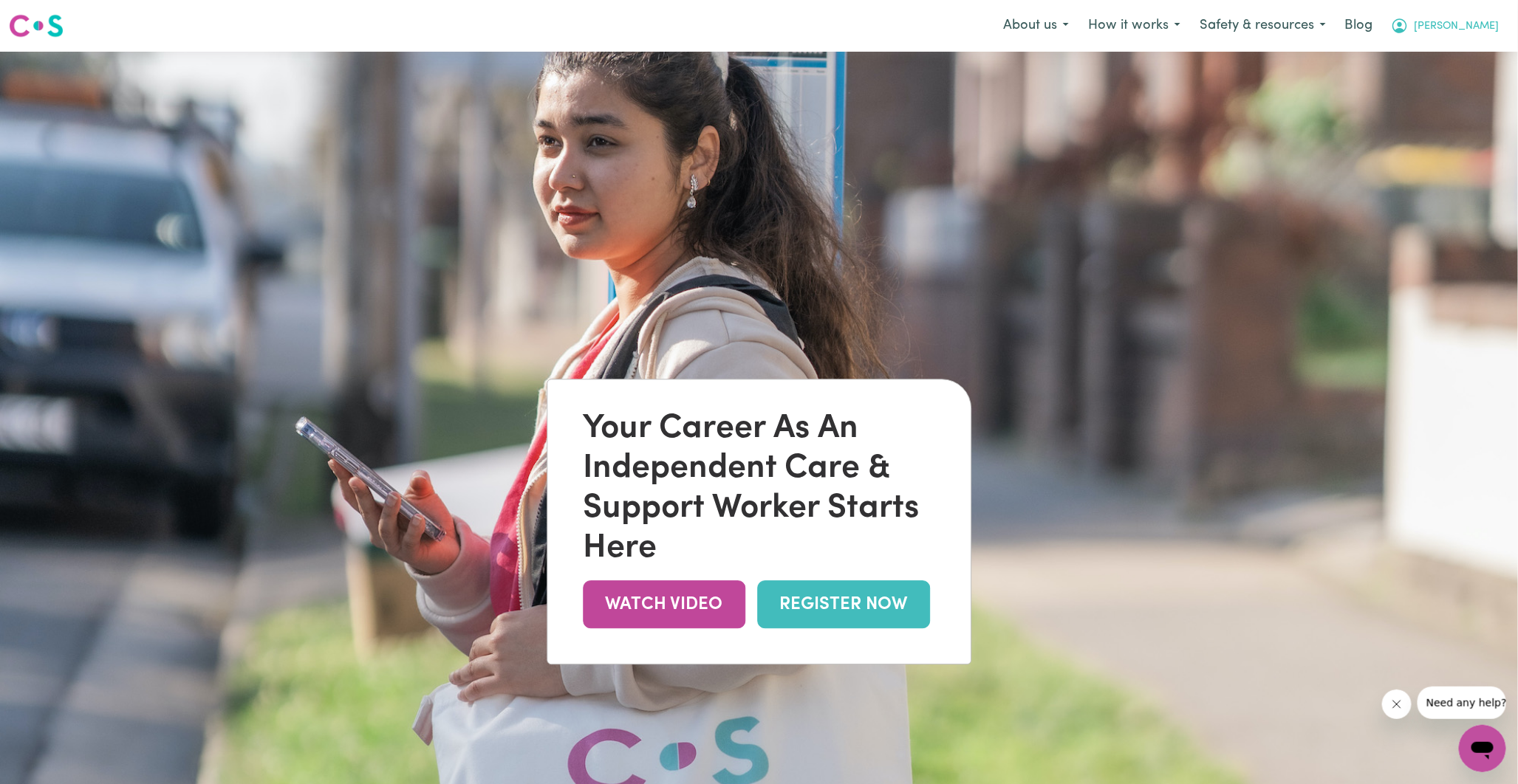
click at [1475, 28] on span "Cecilia" at bounding box center [1456, 26] width 85 height 16
click at [1441, 50] on link "My SC Dashboard" at bounding box center [1450, 58] width 117 height 28
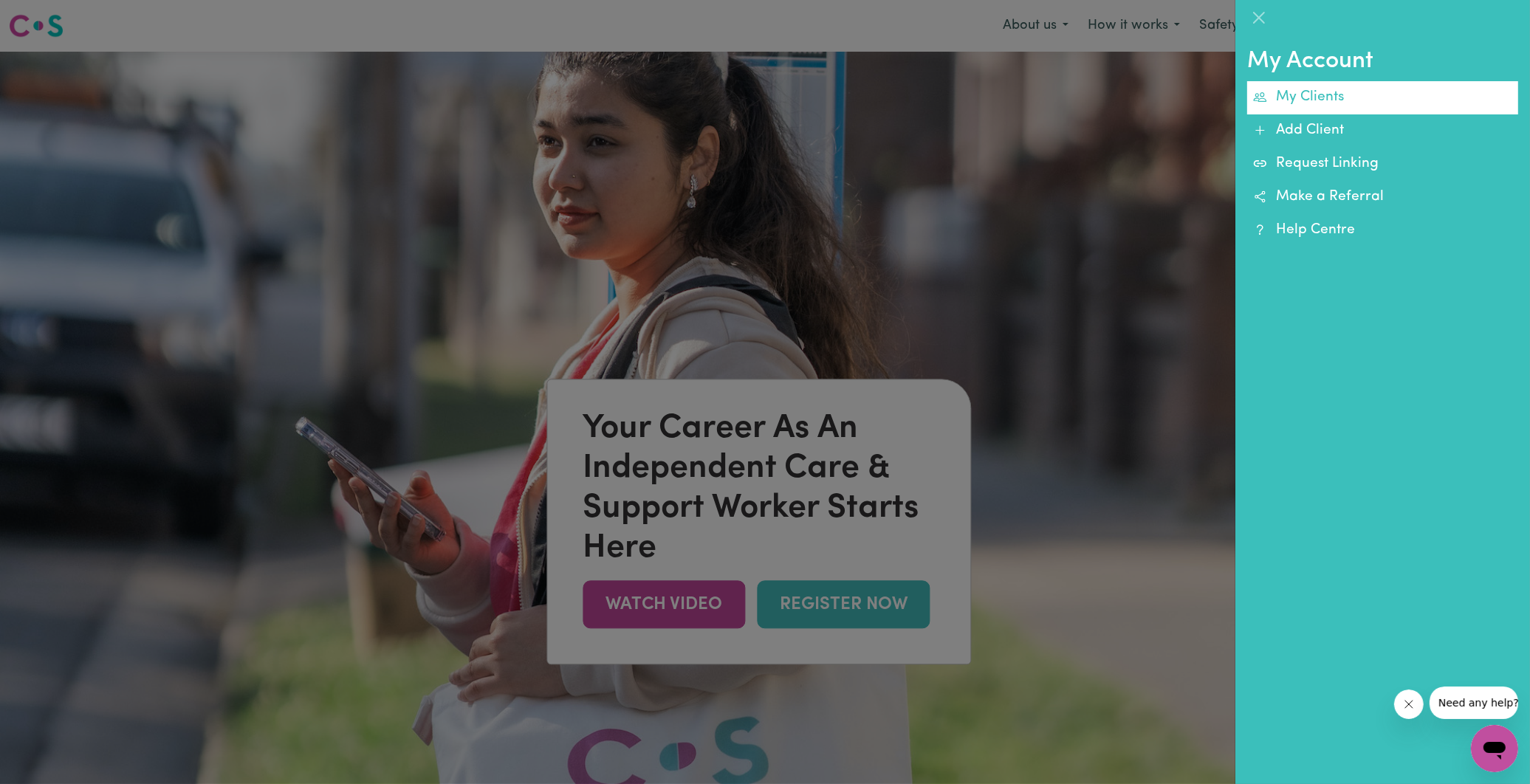
click at [1331, 96] on link "My Clients" at bounding box center [1383, 98] width 271 height 34
